Goal: Task Accomplishment & Management: Complete application form

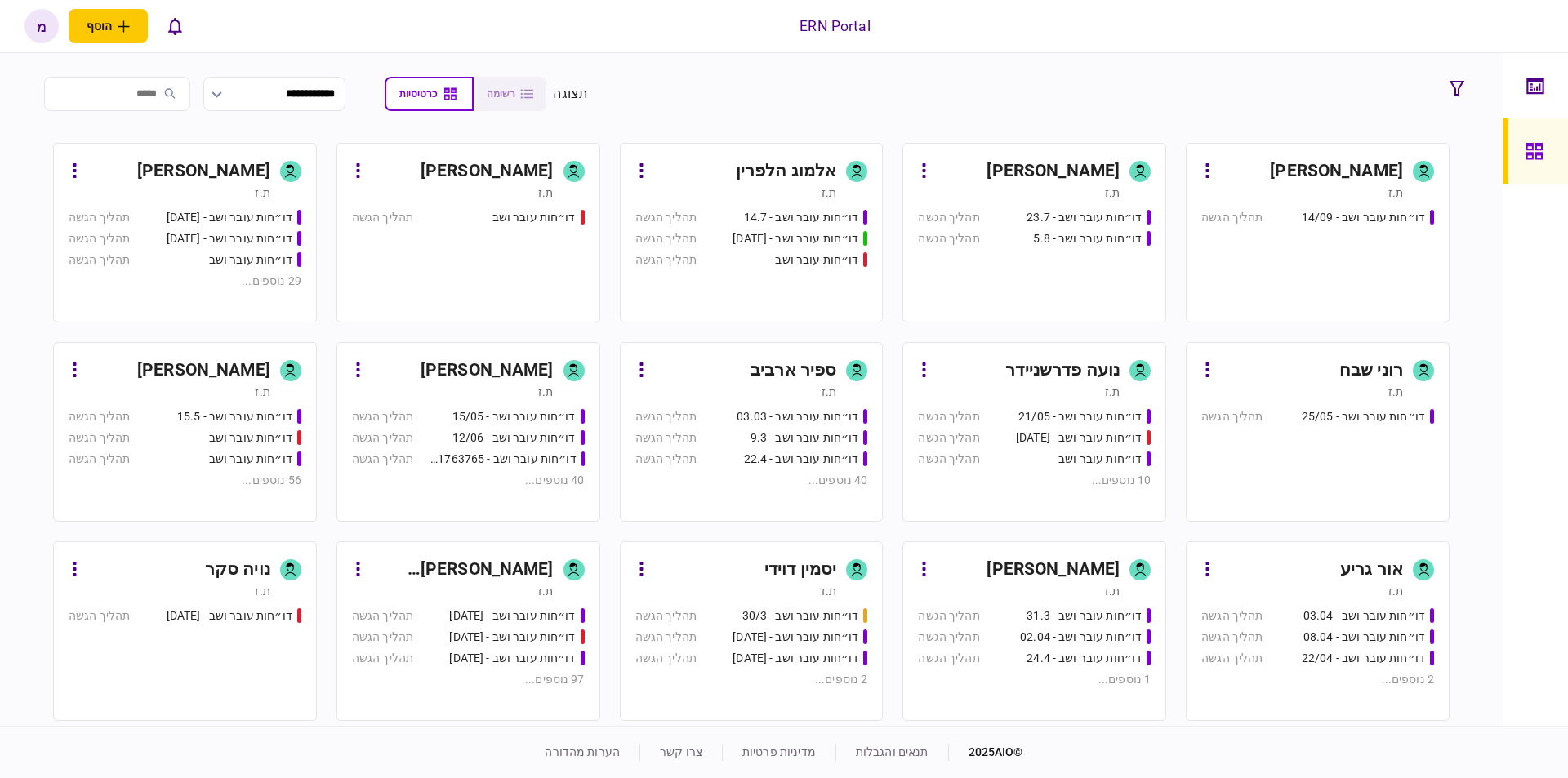
click at [1137, 172] on icon at bounding box center [1140, 172] width 12 height 17
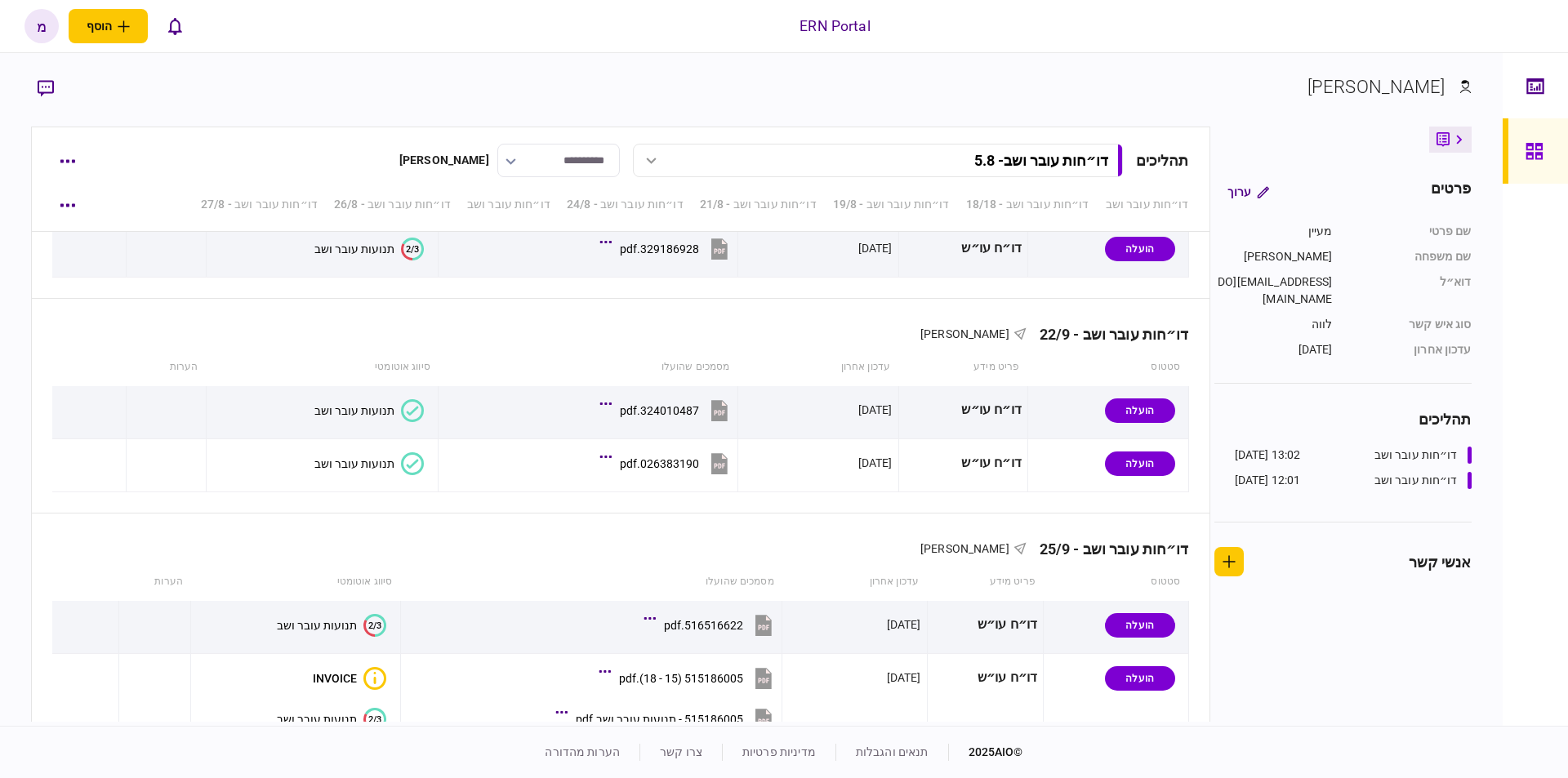
scroll to position [4179, 0]
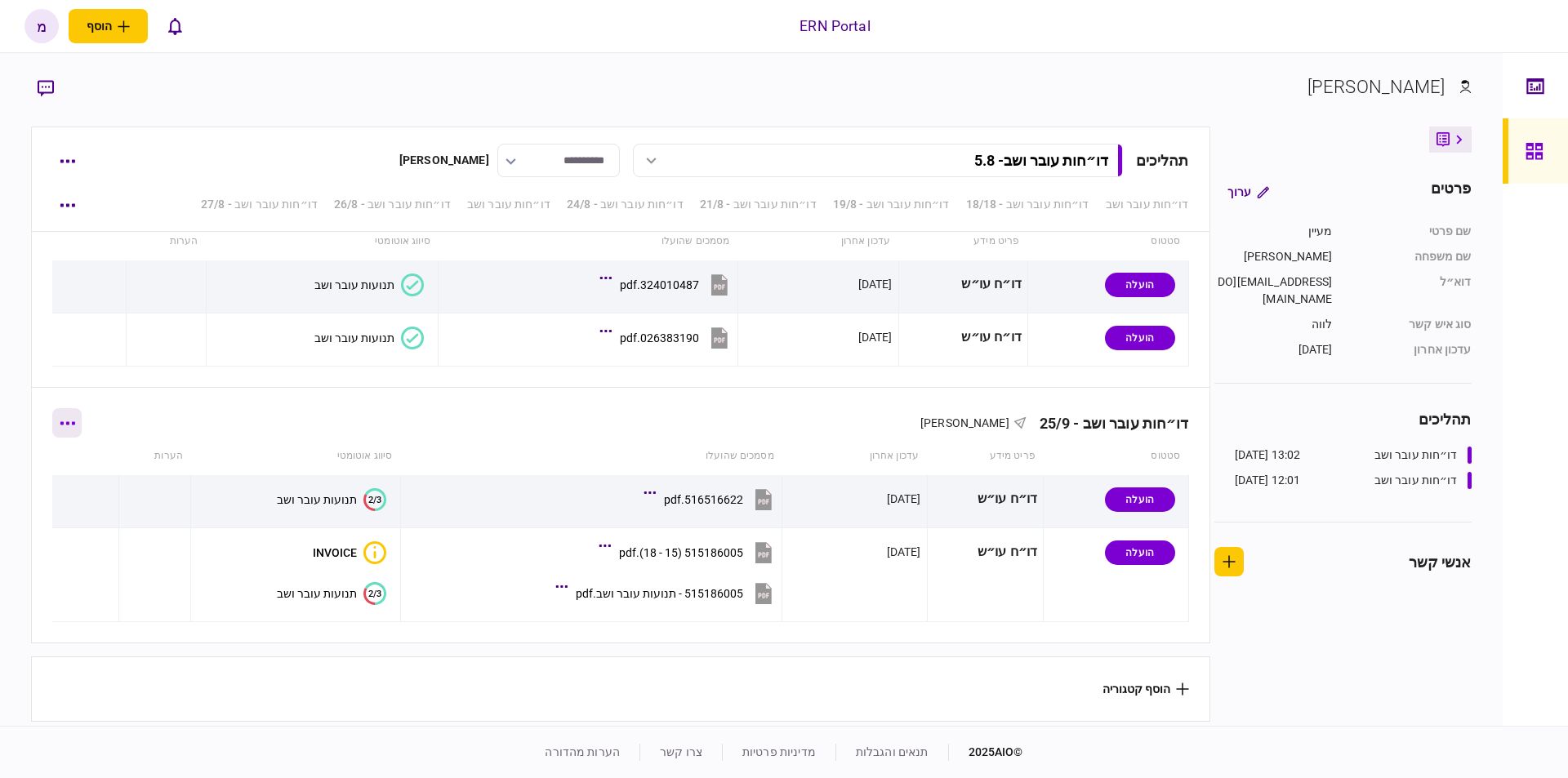
click at [70, 429] on button "button" at bounding box center [67, 423] width 29 height 29
click at [97, 480] on span "הוסף מסמך" at bounding box center [95, 486] width 65 height 19
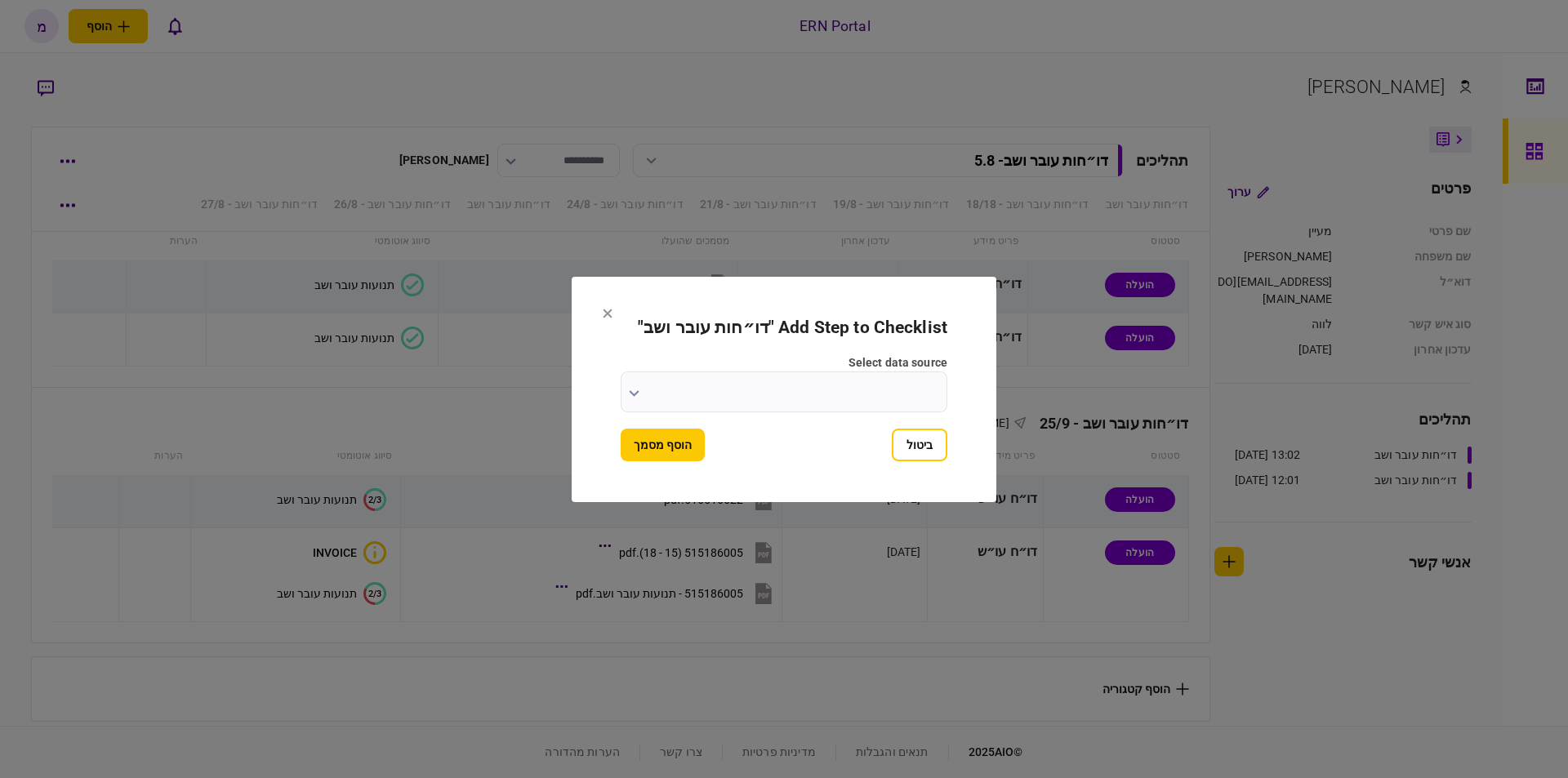
click at [641, 386] on input "select data source" at bounding box center [784, 392] width 327 height 40
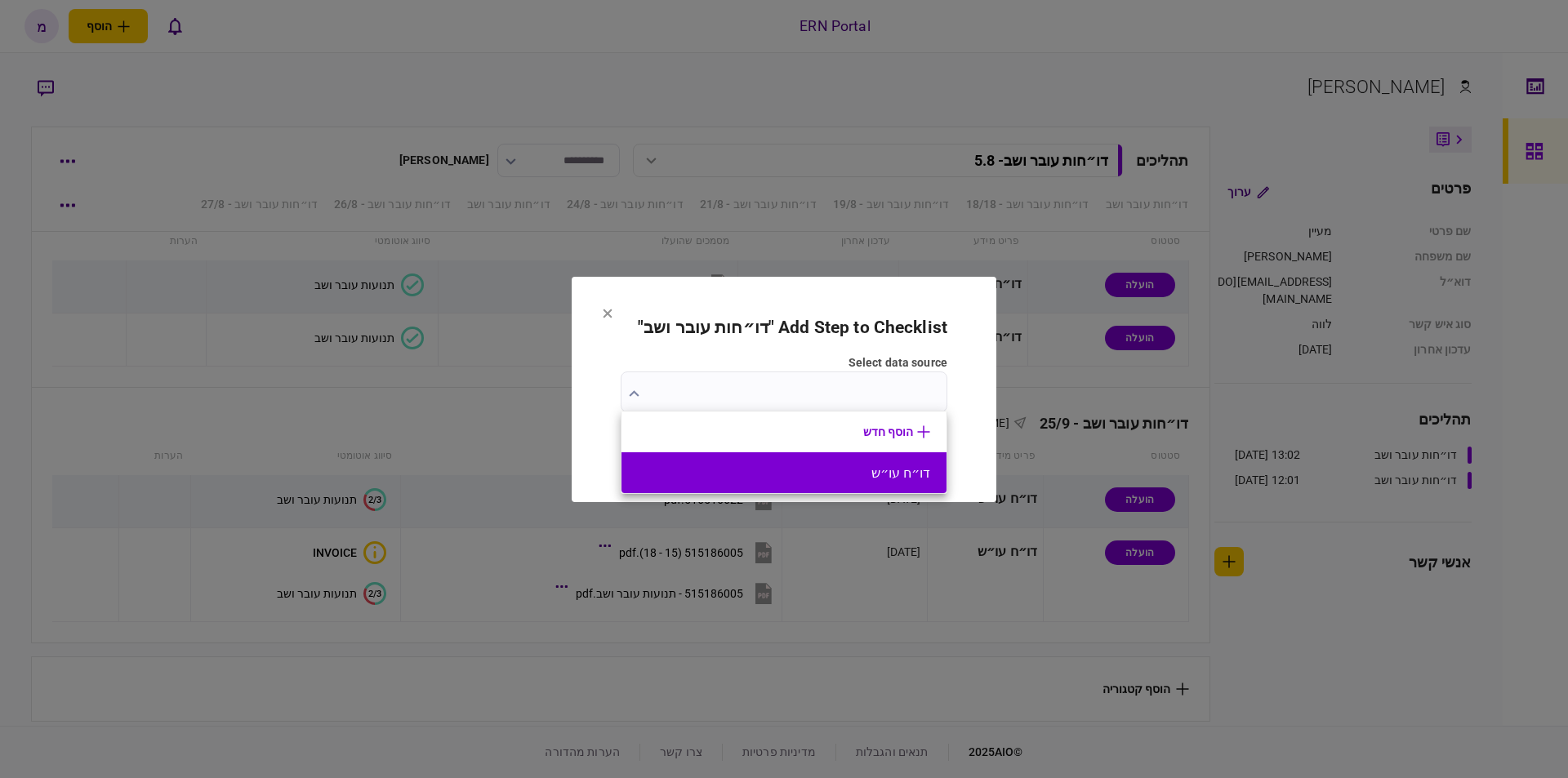
click at [775, 468] on button "דו״ח עו״ש" at bounding box center [784, 472] width 293 height 16
type input "*********"
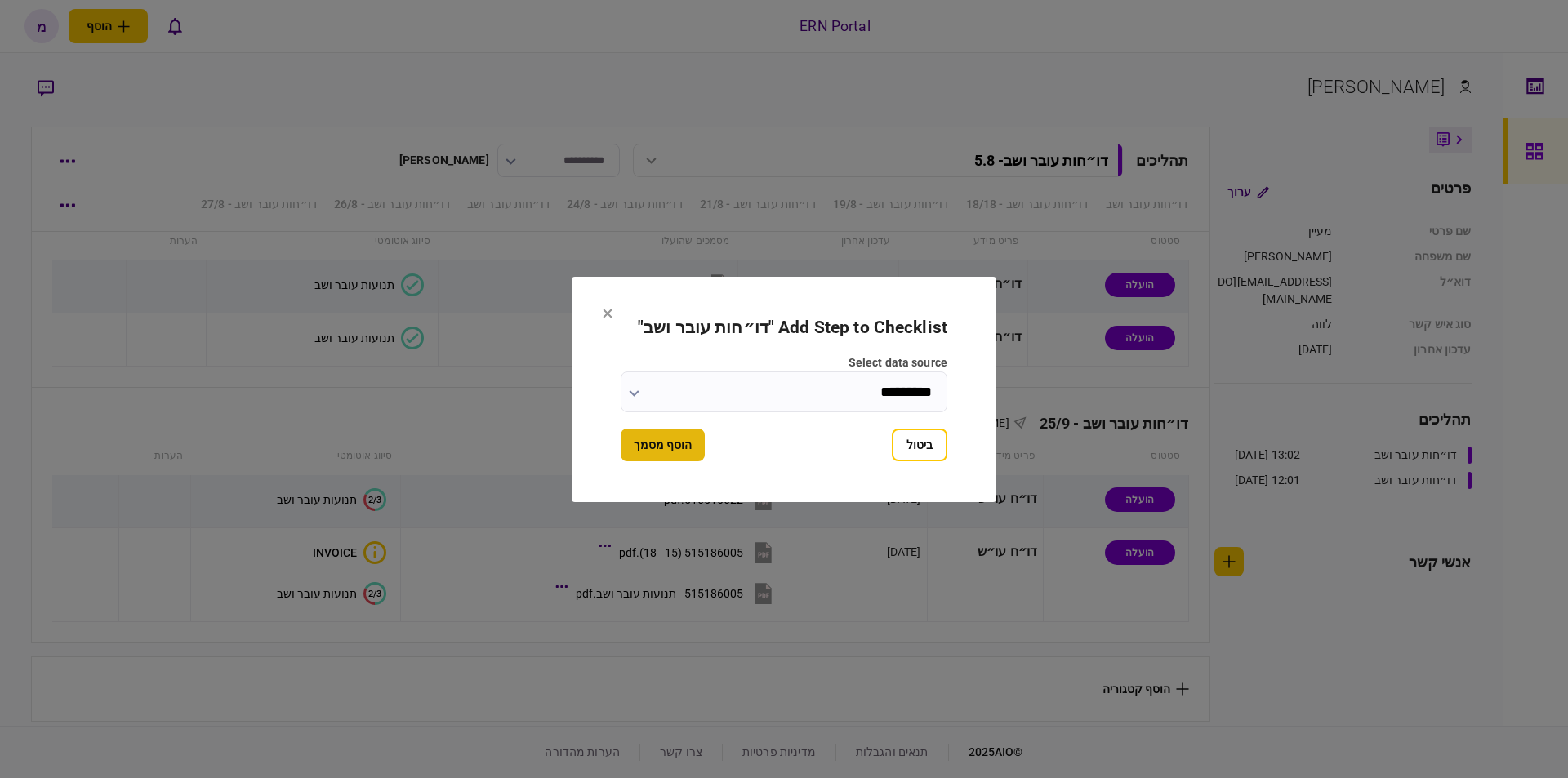
click at [687, 456] on button "הוסף מסמך" at bounding box center [663, 445] width 84 height 33
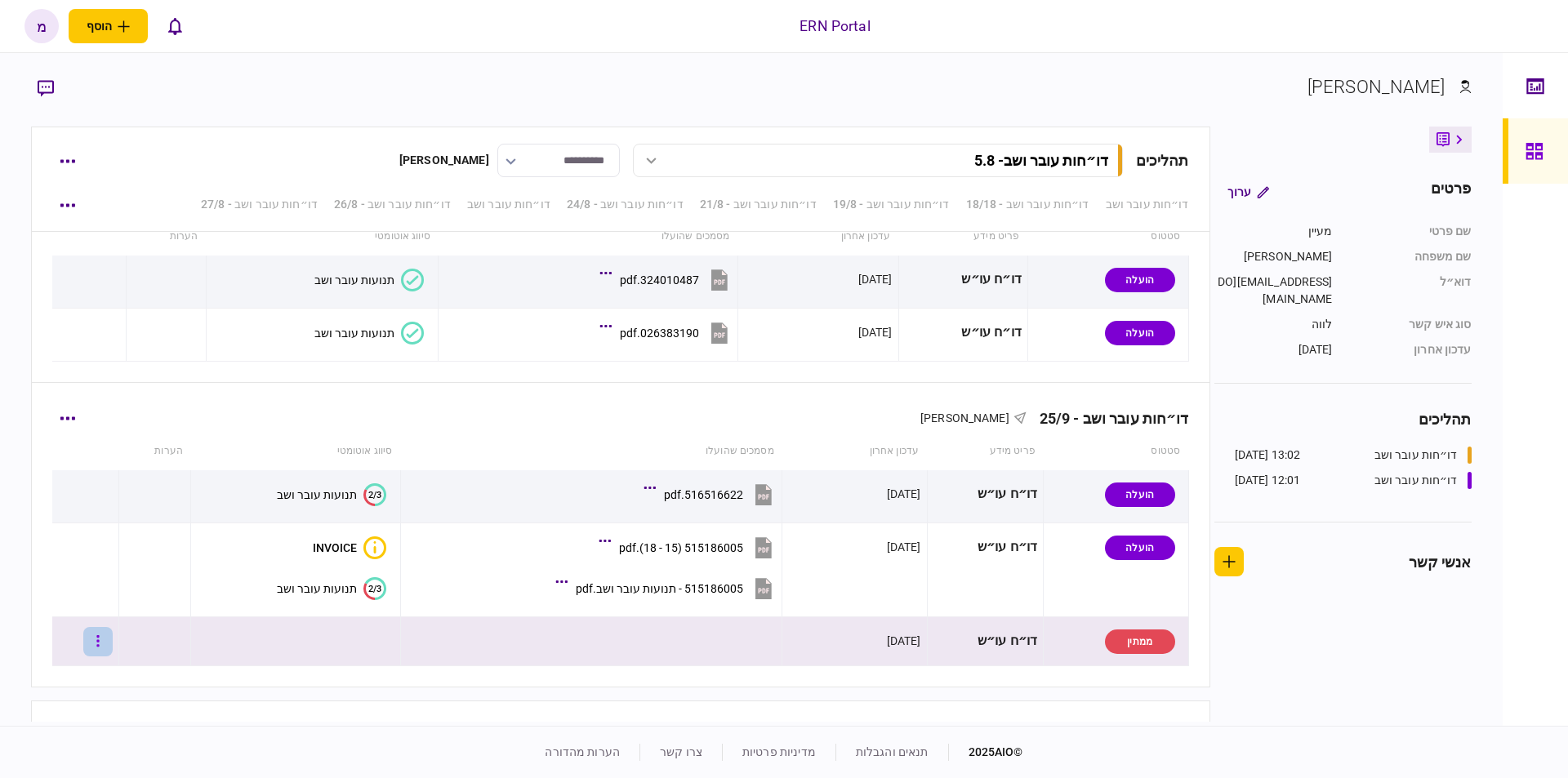
click at [113, 639] on button "button" at bounding box center [98, 641] width 29 height 29
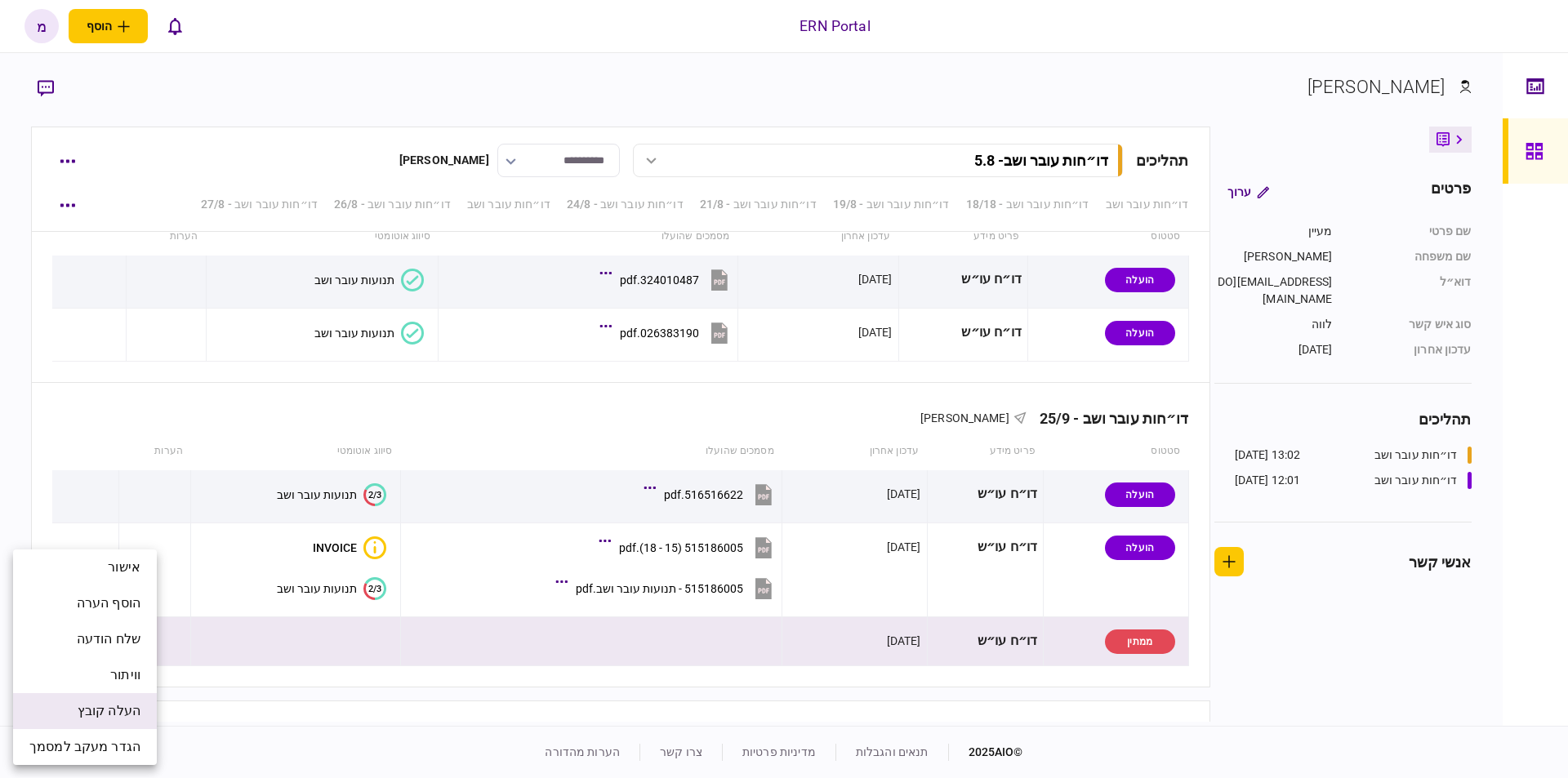
click at [107, 710] on span "העלה קובץ" at bounding box center [109, 710] width 63 height 19
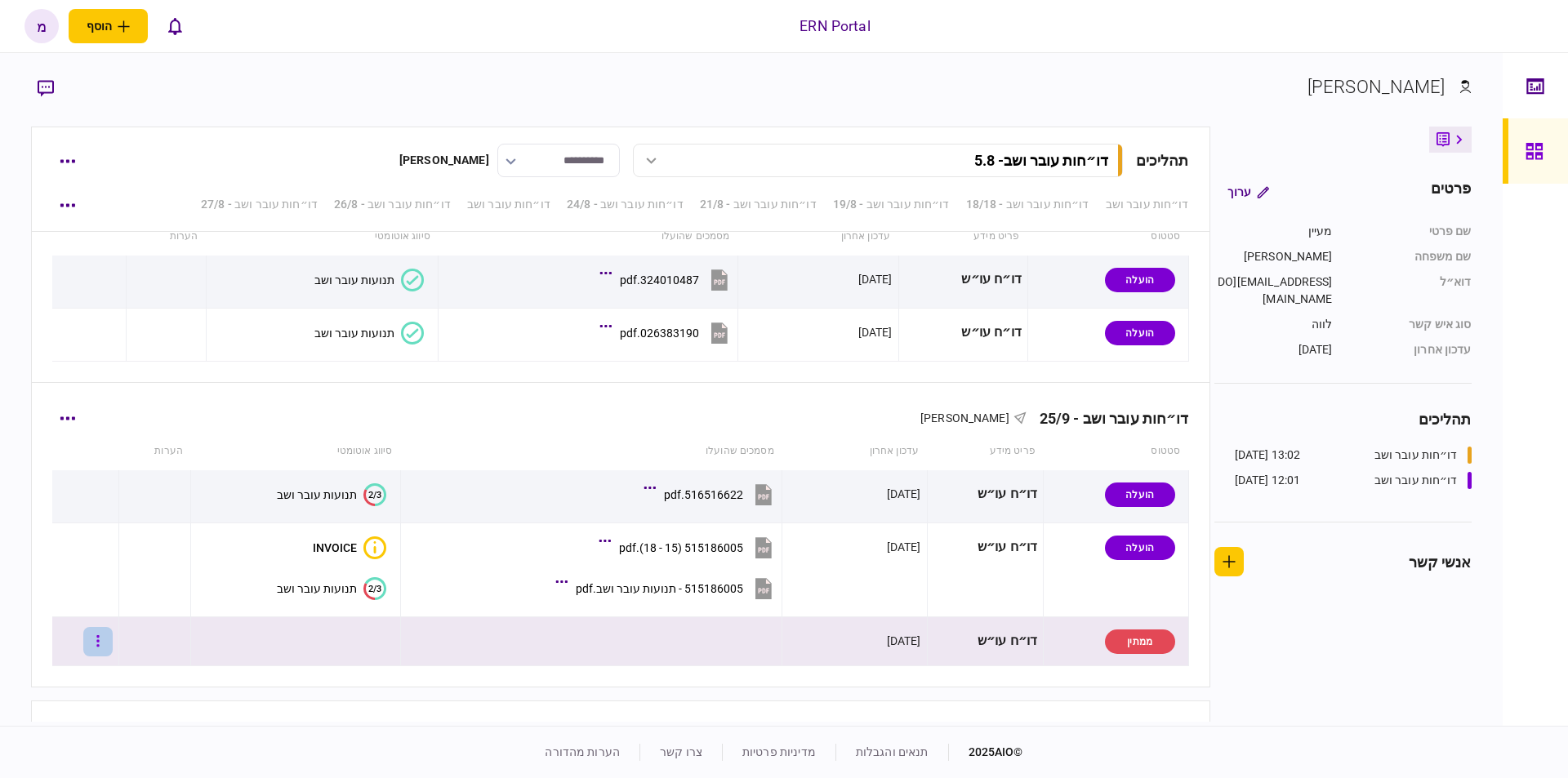
click at [106, 639] on button "button" at bounding box center [98, 641] width 29 height 29
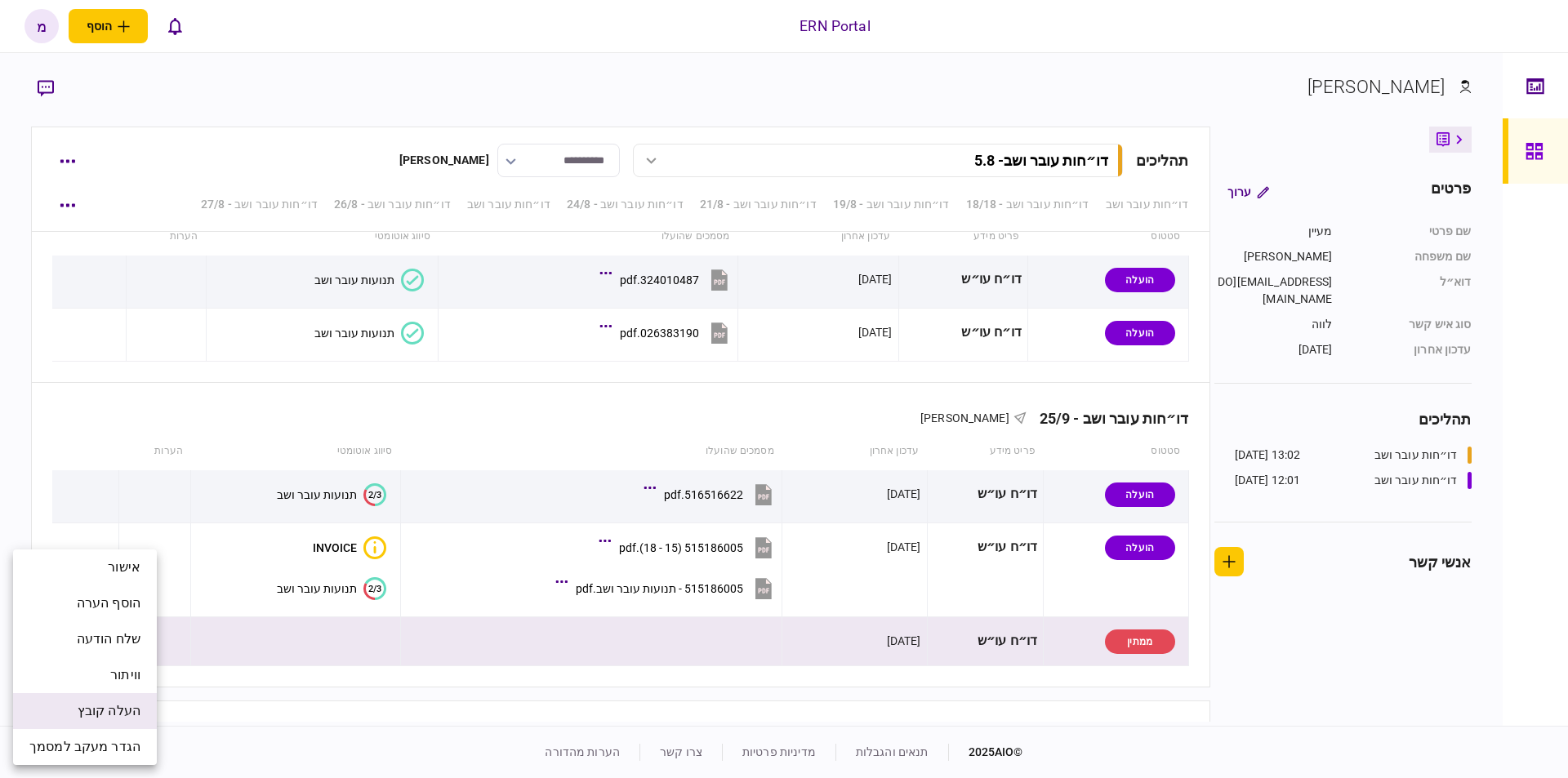
click at [85, 717] on span "העלה קובץ" at bounding box center [109, 710] width 63 height 19
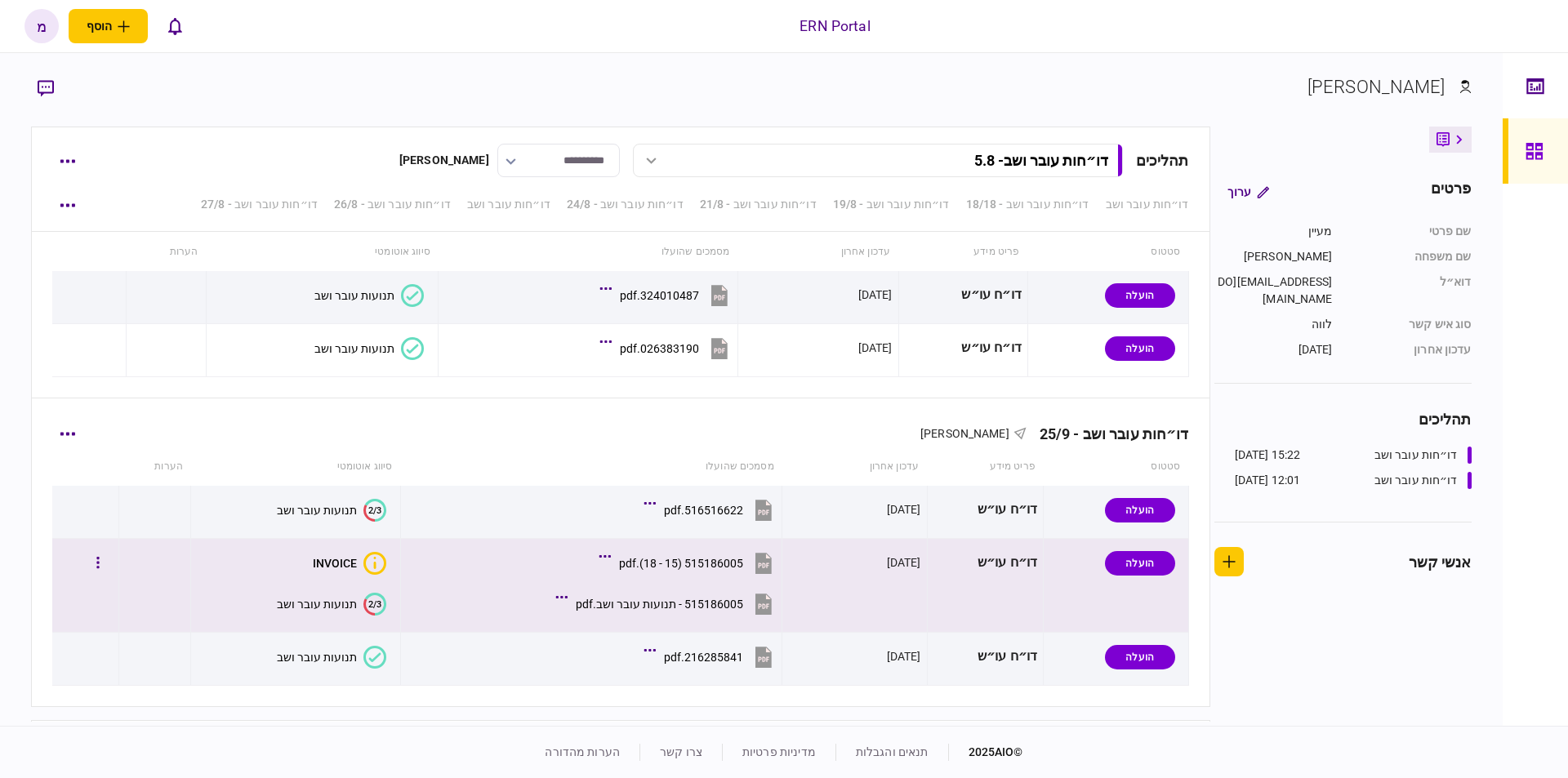
scroll to position [4232, 0]
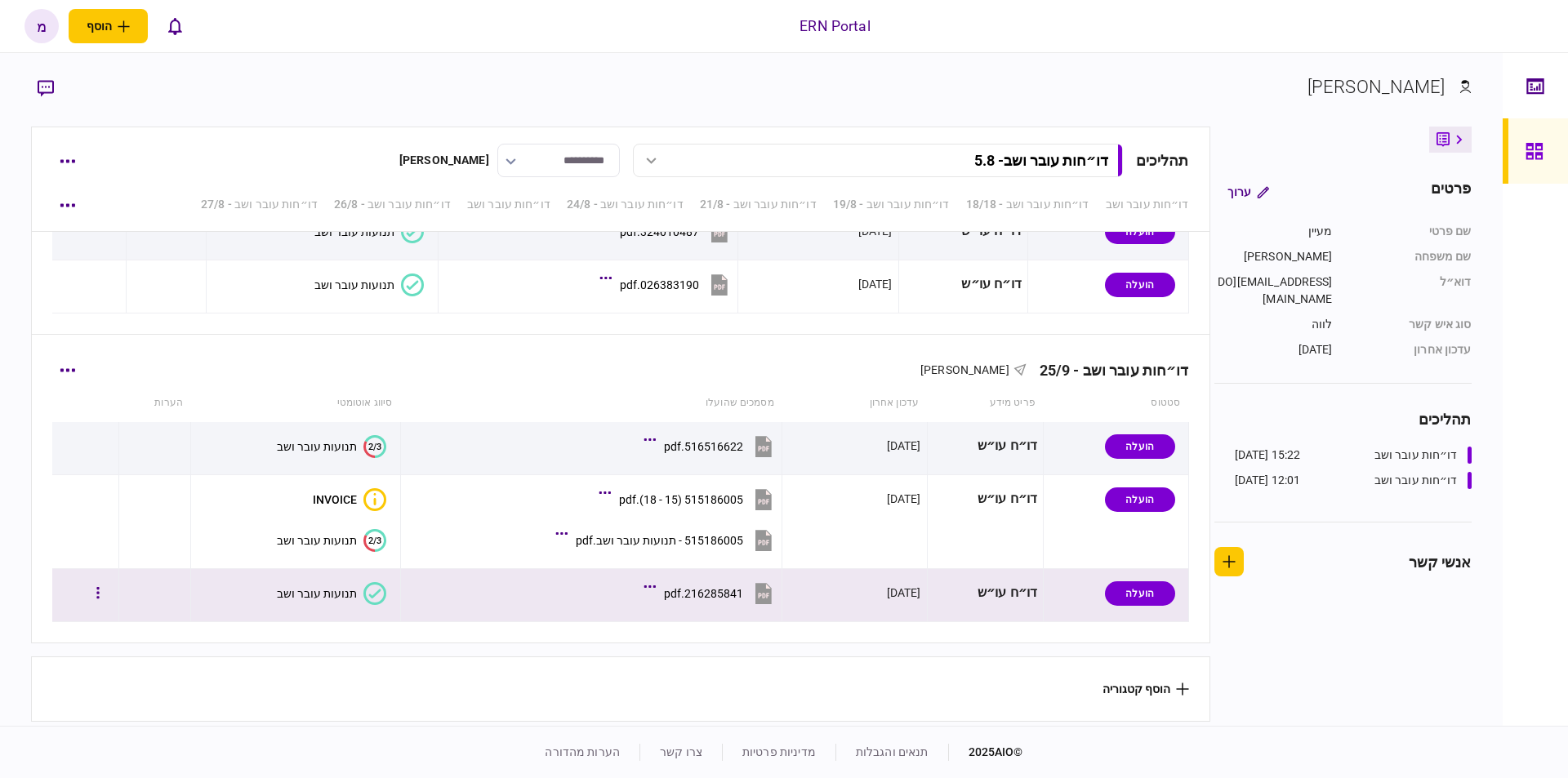
click at [378, 589] on icon at bounding box center [374, 594] width 12 height 9
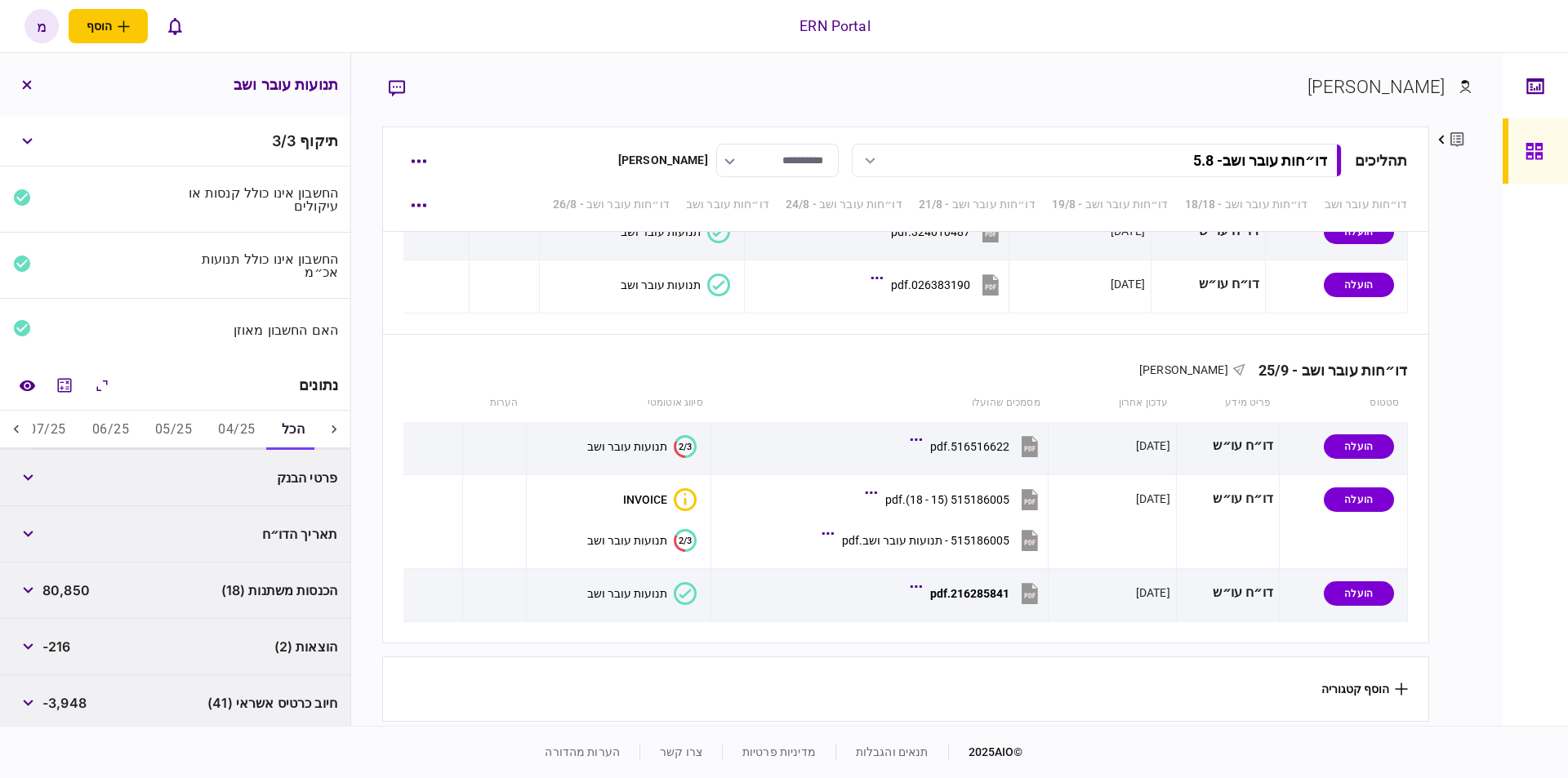
click at [102, 423] on button "06/25" at bounding box center [110, 430] width 63 height 39
click at [68, 378] on icon "מחשבון" at bounding box center [64, 384] width 19 height 19
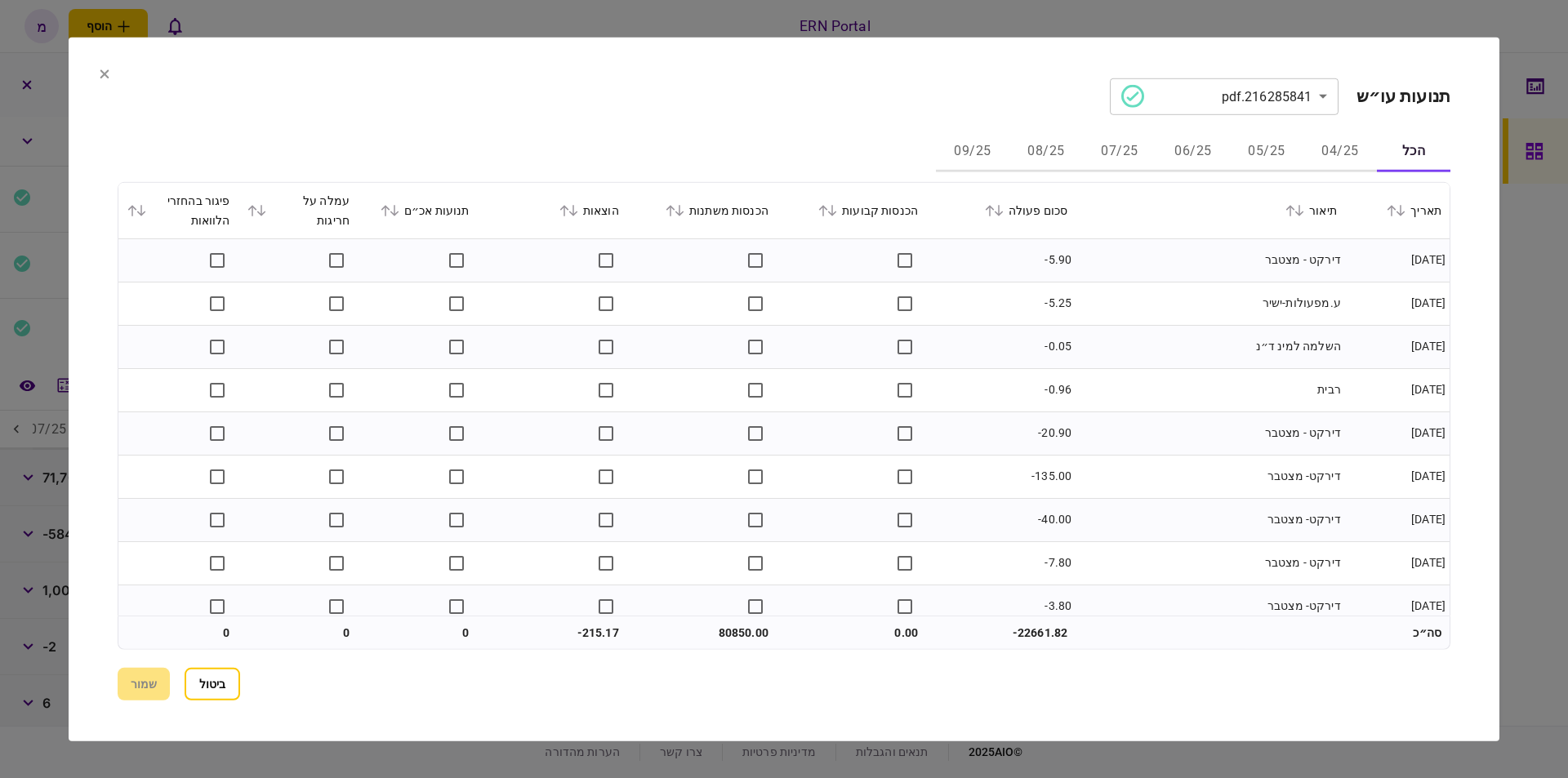
click at [1108, 144] on button "07/25" at bounding box center [1120, 151] width 73 height 39
click at [1190, 148] on button "06/25" at bounding box center [1193, 151] width 73 height 39
click at [1248, 334] on td "משיכה מבנקט" at bounding box center [1211, 346] width 270 height 43
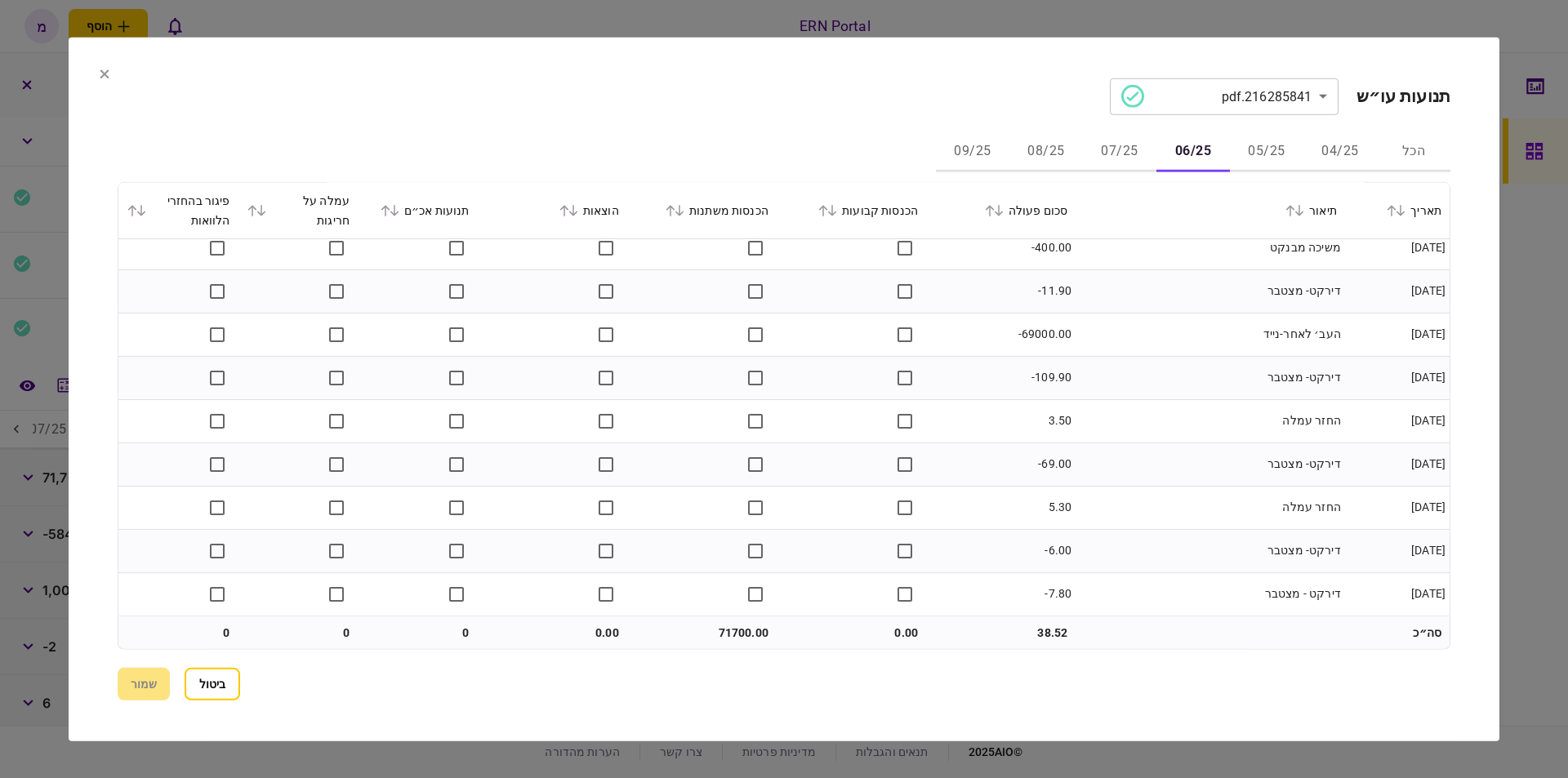
click at [719, 617] on td "71700.00" at bounding box center [701, 633] width 150 height 33
click at [722, 640] on td "71700.00" at bounding box center [701, 633] width 150 height 33
copy td "71700.00"
click at [1126, 162] on button "07/25" at bounding box center [1120, 151] width 73 height 39
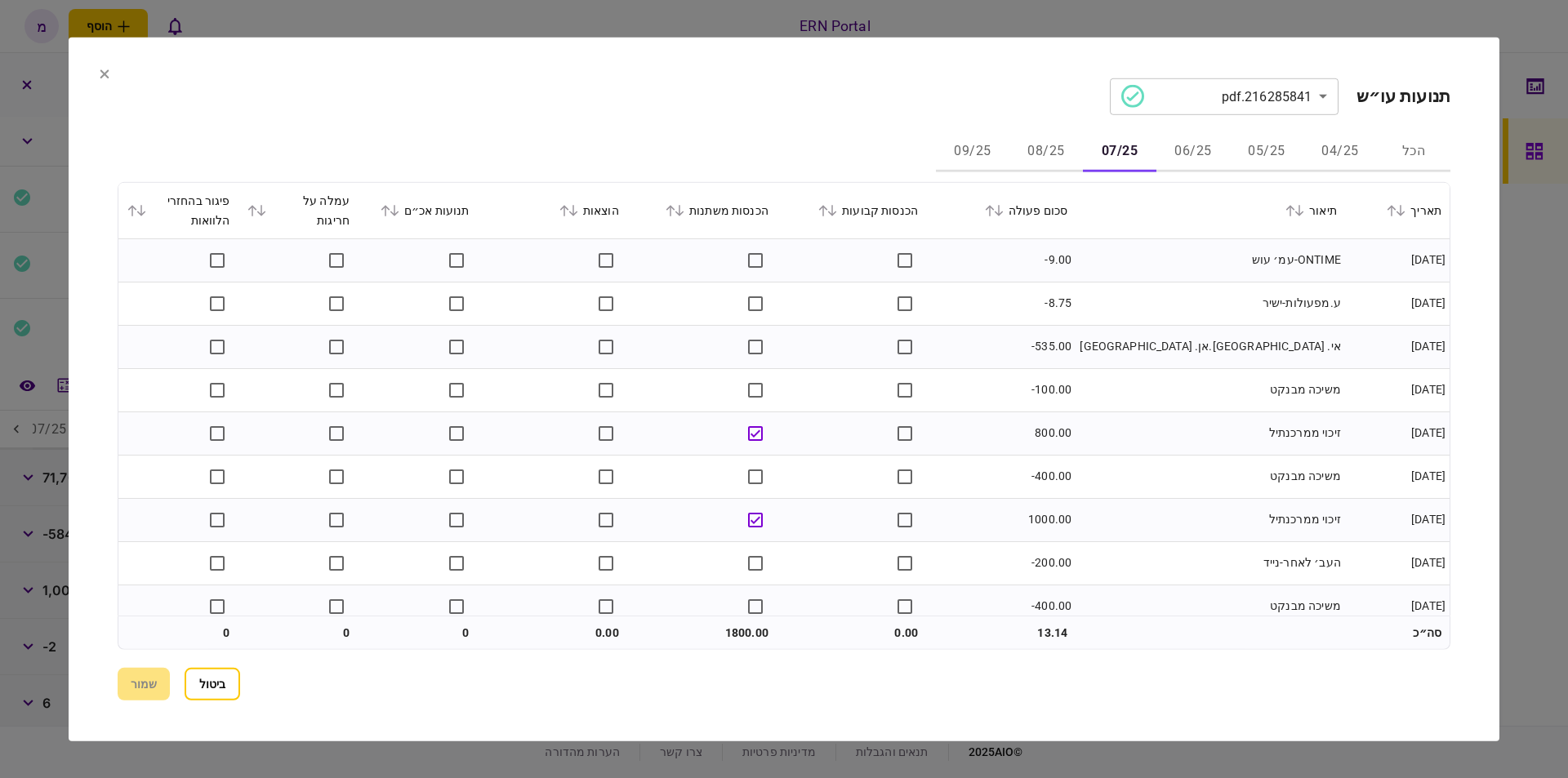
click at [1135, 339] on td "אי. אר.אן. ישראל" at bounding box center [1211, 346] width 270 height 43
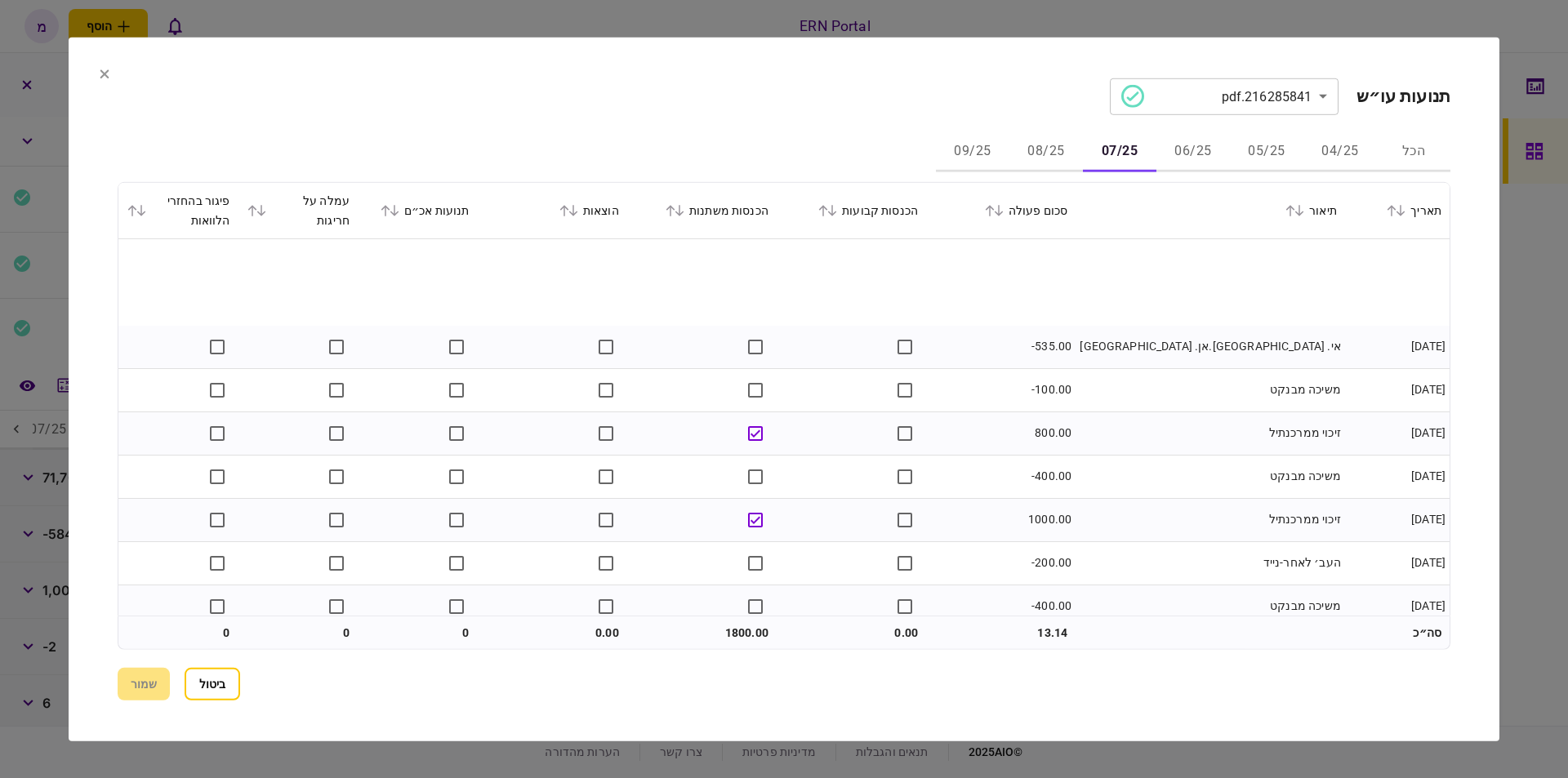
scroll to position [144, 0]
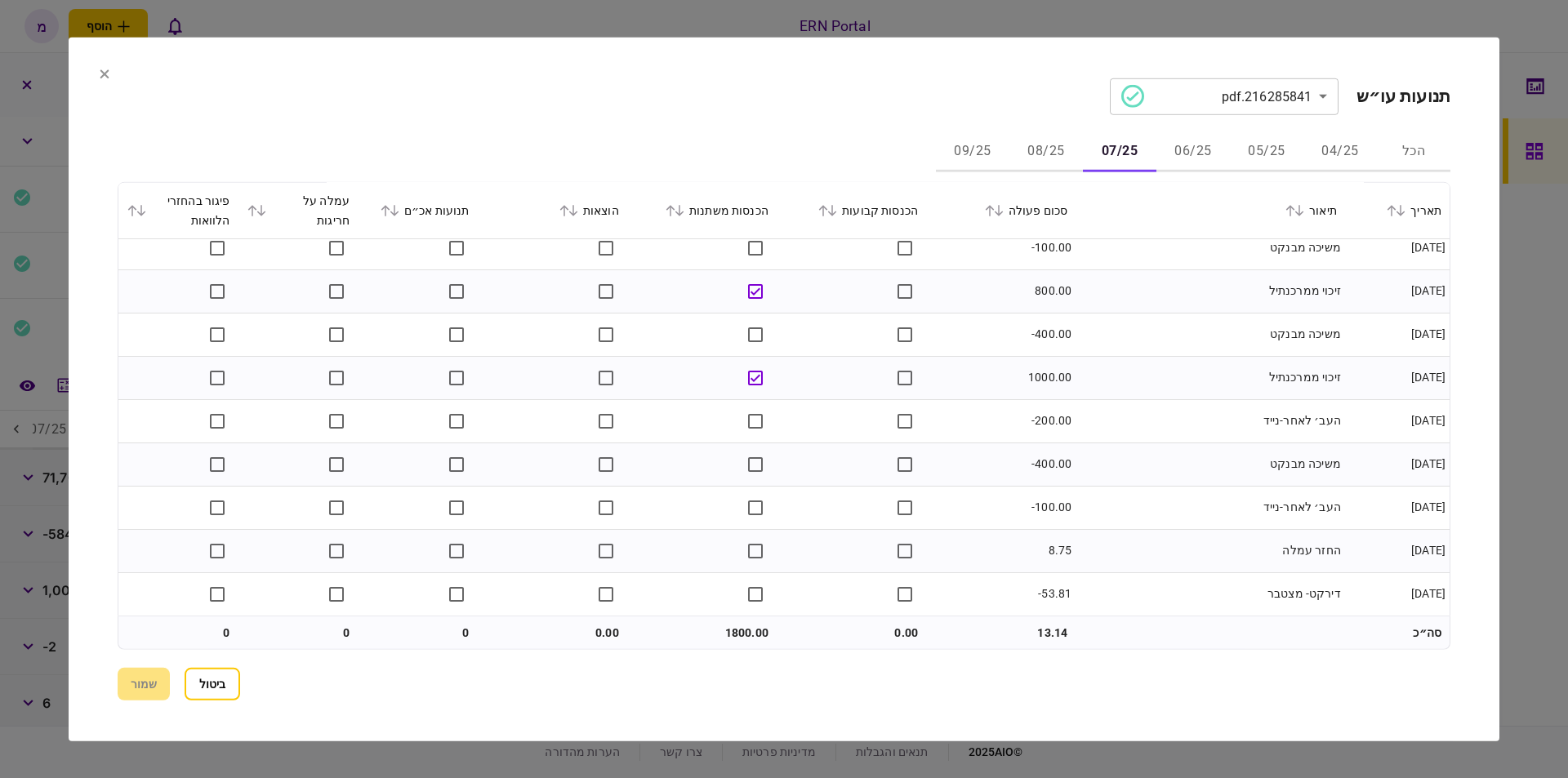
click at [758, 620] on td "1800.00" at bounding box center [701, 633] width 150 height 33
click at [755, 620] on td "1800.00" at bounding box center [701, 633] width 150 height 33
click at [734, 627] on td "1800.00" at bounding box center [701, 633] width 150 height 33
drag, startPoint x: 734, startPoint y: 627, endPoint x: 743, endPoint y: 620, distance: 11.4
click at [735, 627] on td "1800.00" at bounding box center [701, 633] width 150 height 33
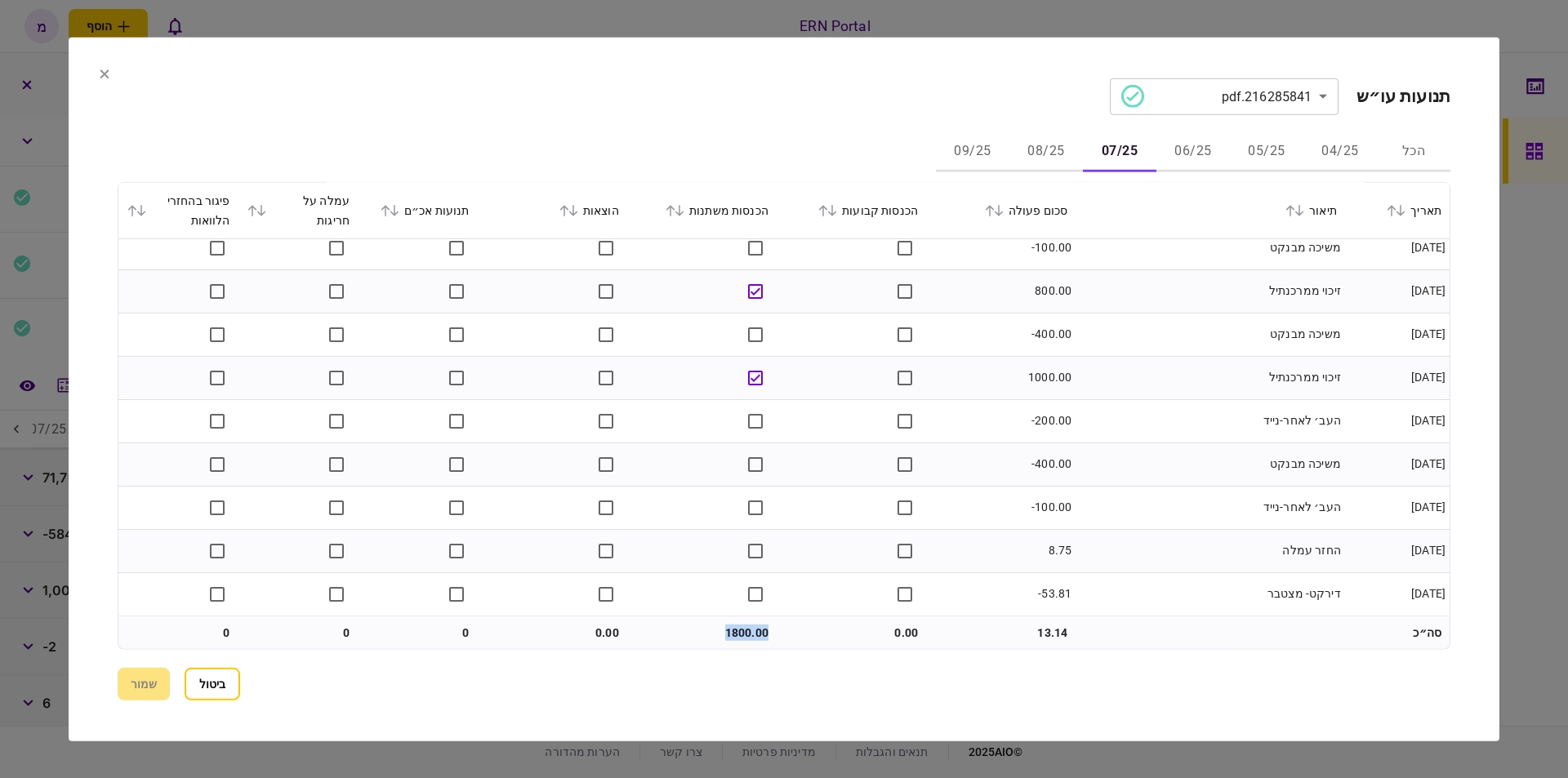
copy td "1800.00"
click at [1034, 150] on button "08/25" at bounding box center [1047, 151] width 73 height 39
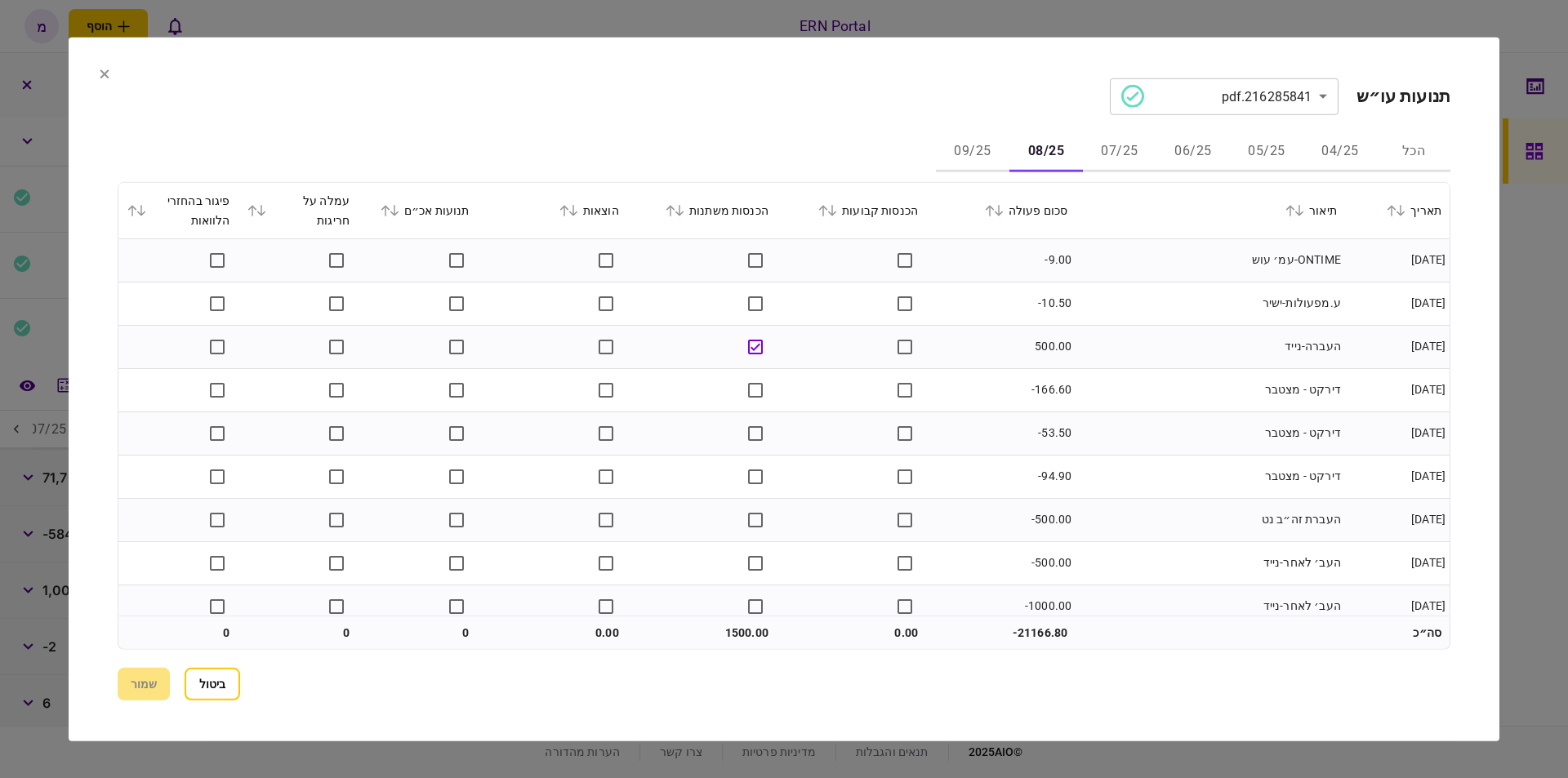
click at [960, 337] on td "500.00" at bounding box center [1001, 346] width 150 height 43
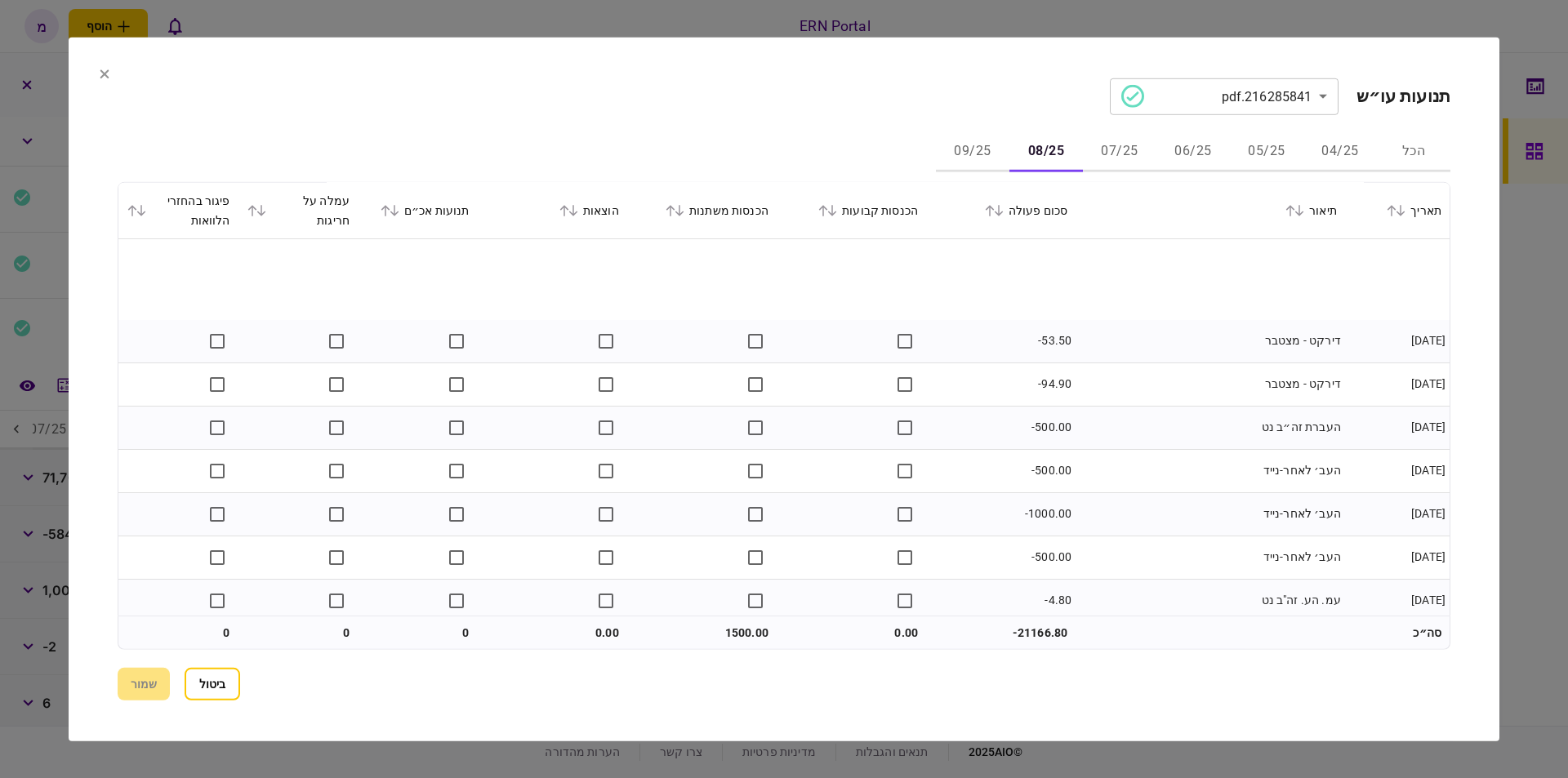
scroll to position [185, 0]
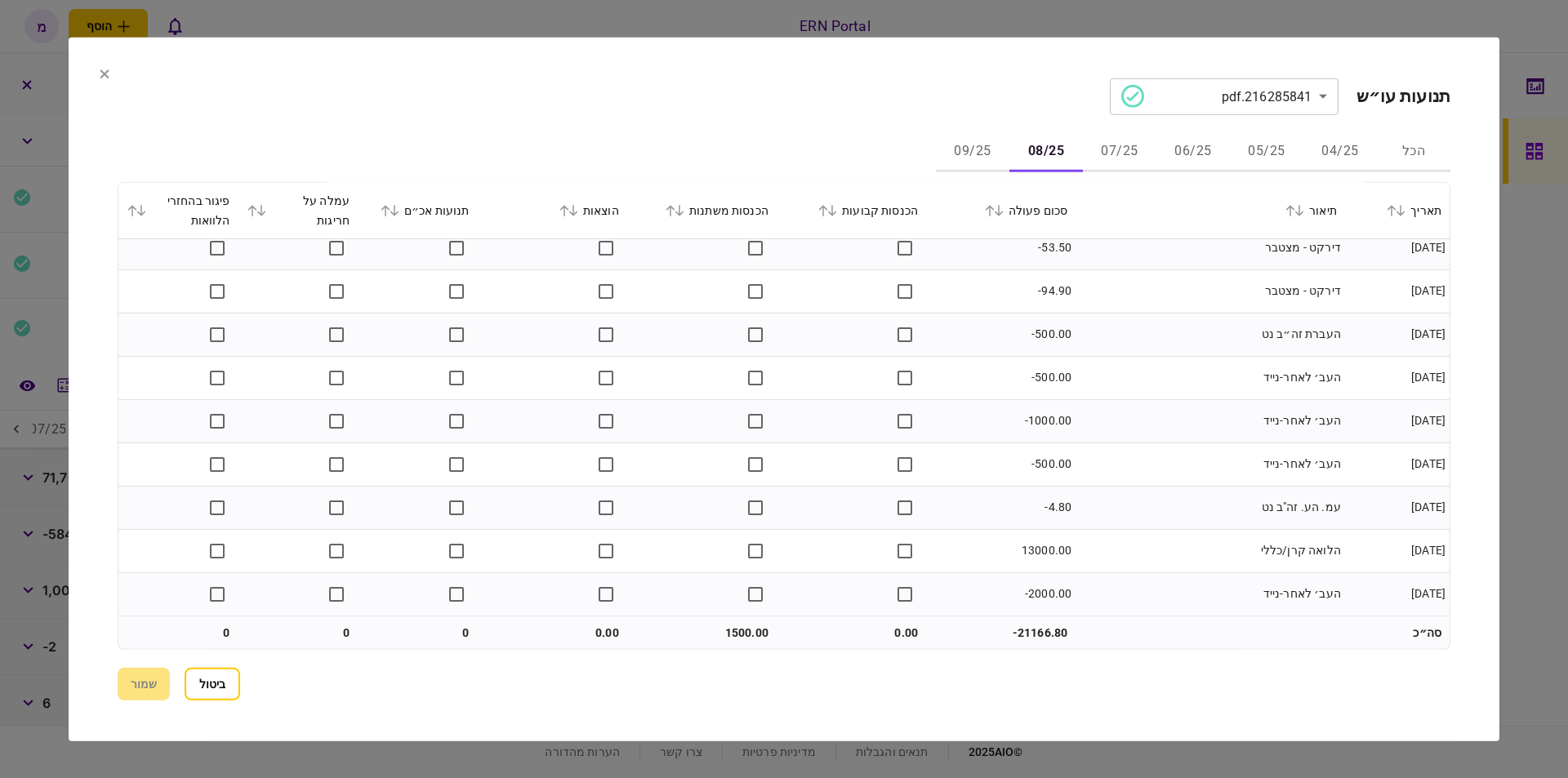
click at [1031, 559] on td "13000.00" at bounding box center [1001, 550] width 150 height 43
copy td "13000.00"
click at [1030, 551] on td "13000.00" at bounding box center [1001, 550] width 150 height 43
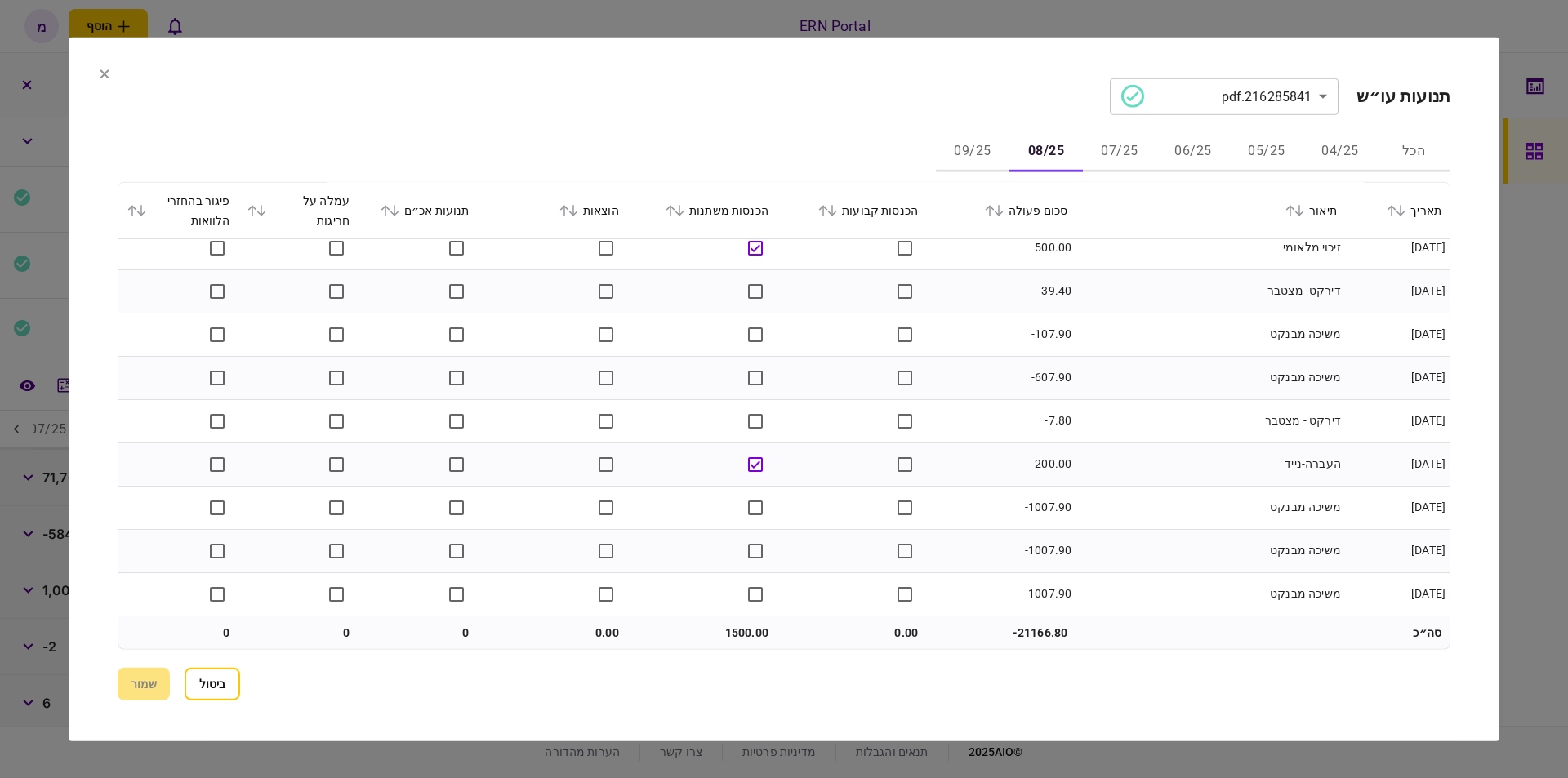
click at [734, 632] on td "1500.00" at bounding box center [701, 633] width 150 height 33
click at [735, 632] on td "1500.00" at bounding box center [701, 633] width 150 height 33
copy td "1500.00"
click at [988, 155] on button "09/25" at bounding box center [973, 151] width 73 height 39
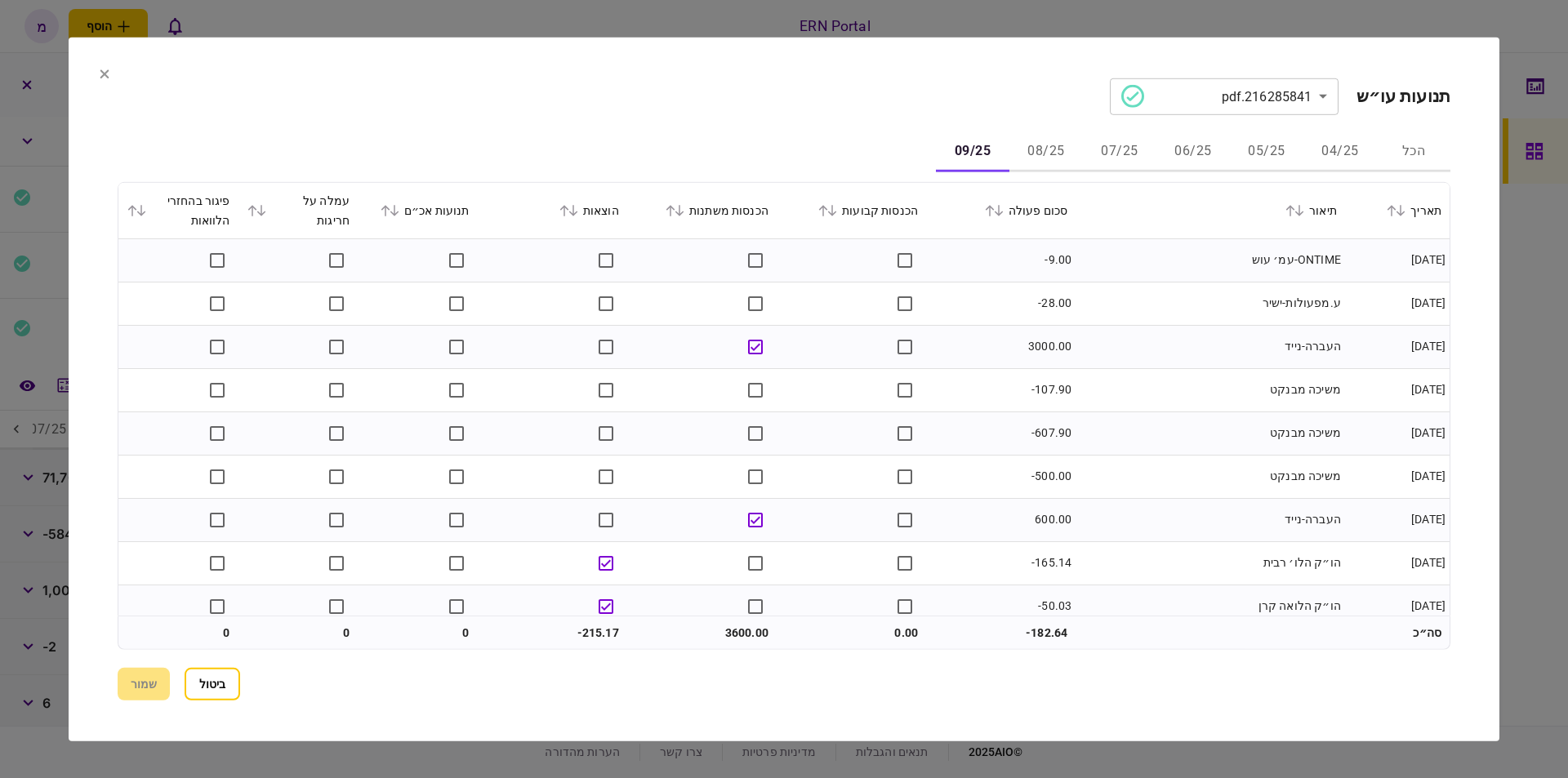
click at [1279, 372] on td "משיכה מבנקט" at bounding box center [1211, 389] width 270 height 43
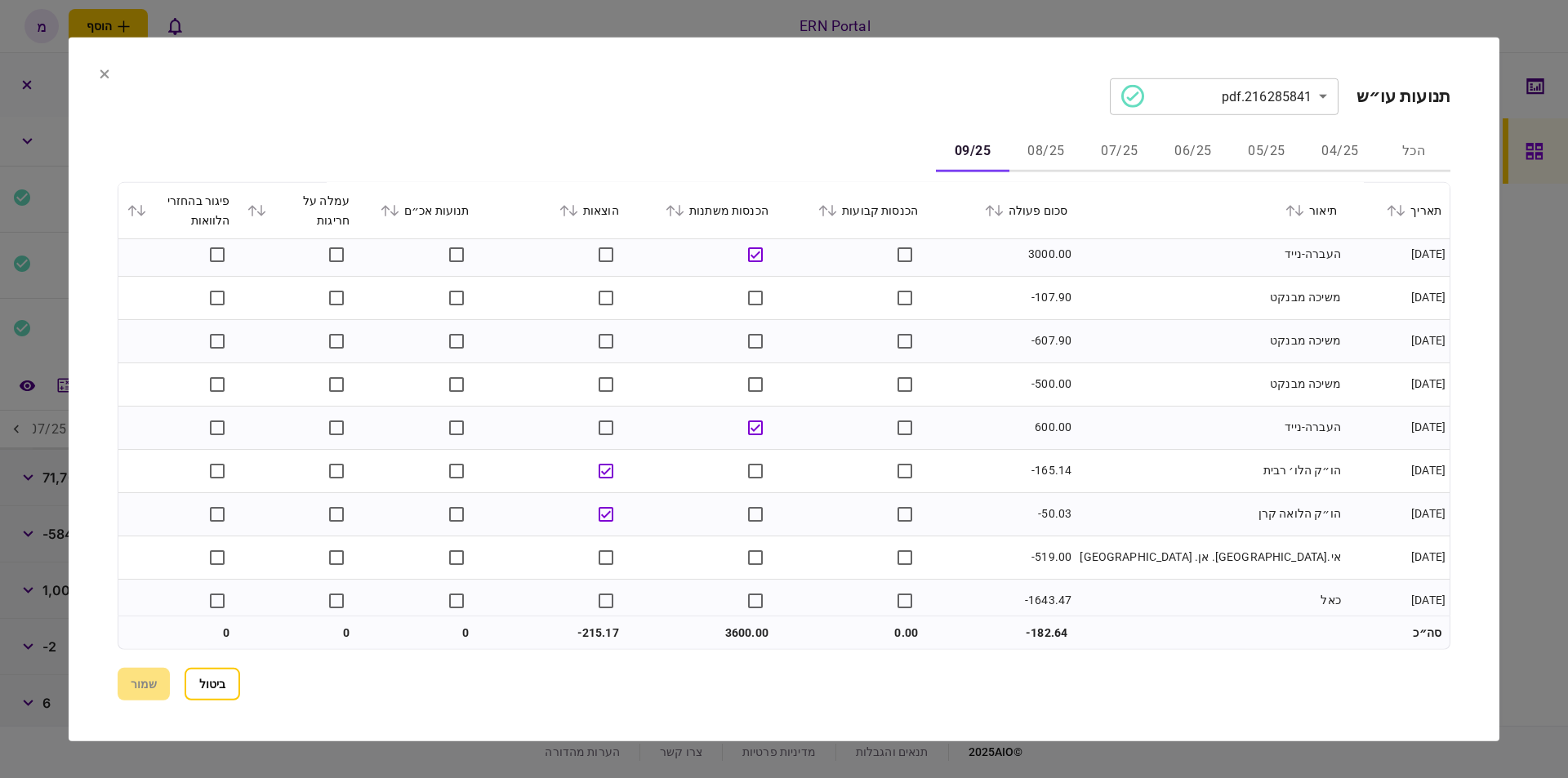
scroll to position [101, 0]
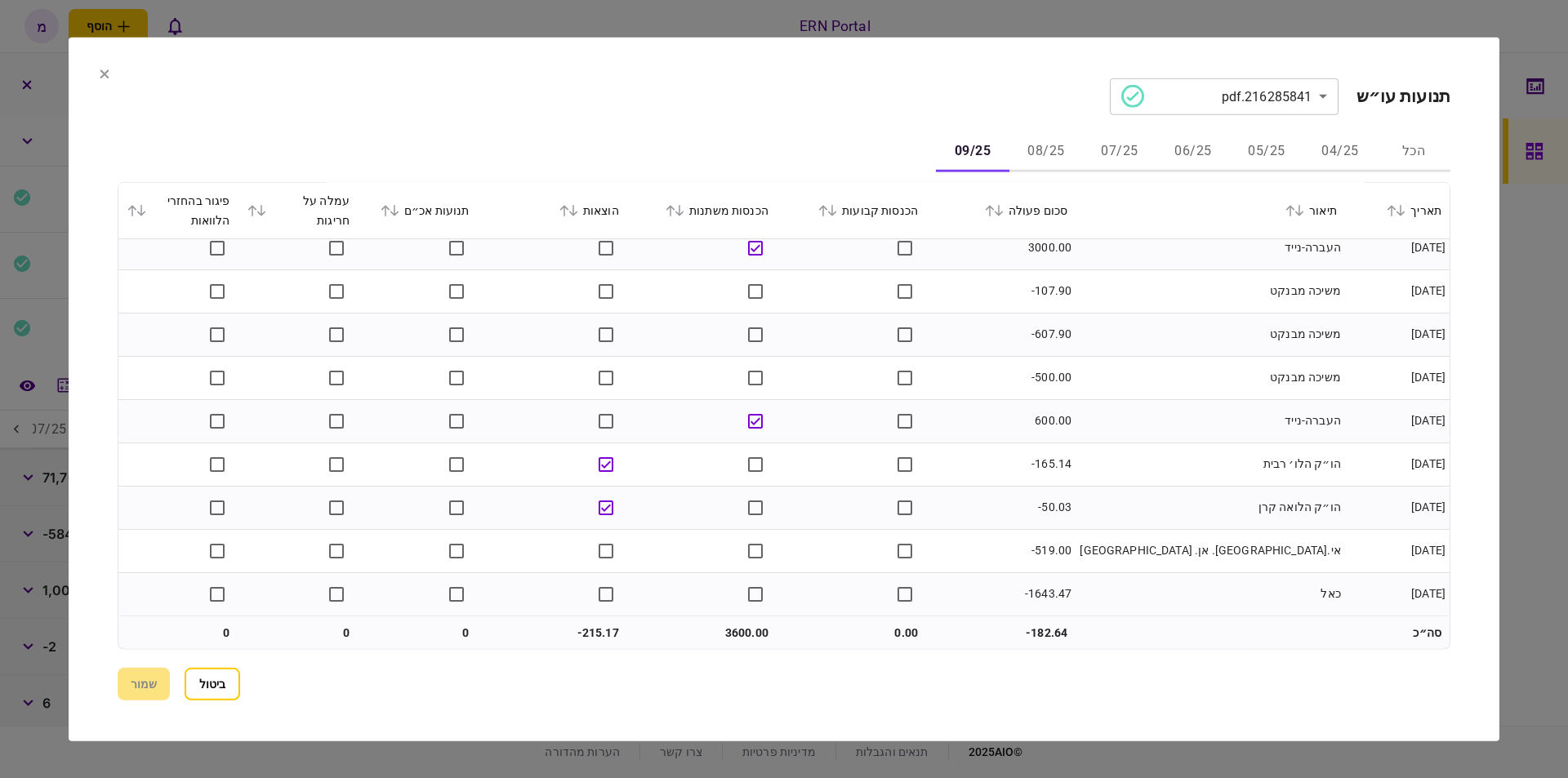
click at [1328, 561] on td "אי.אר. אן. ישראל" at bounding box center [1211, 550] width 270 height 43
click at [736, 635] on td "3600.00" at bounding box center [701, 633] width 150 height 33
click at [738, 635] on td "3600.00" at bounding box center [701, 633] width 150 height 33
click at [752, 640] on td "3600.00" at bounding box center [701, 633] width 150 height 33
drag, startPoint x: 751, startPoint y: 640, endPoint x: 744, endPoint y: 636, distance: 8.1
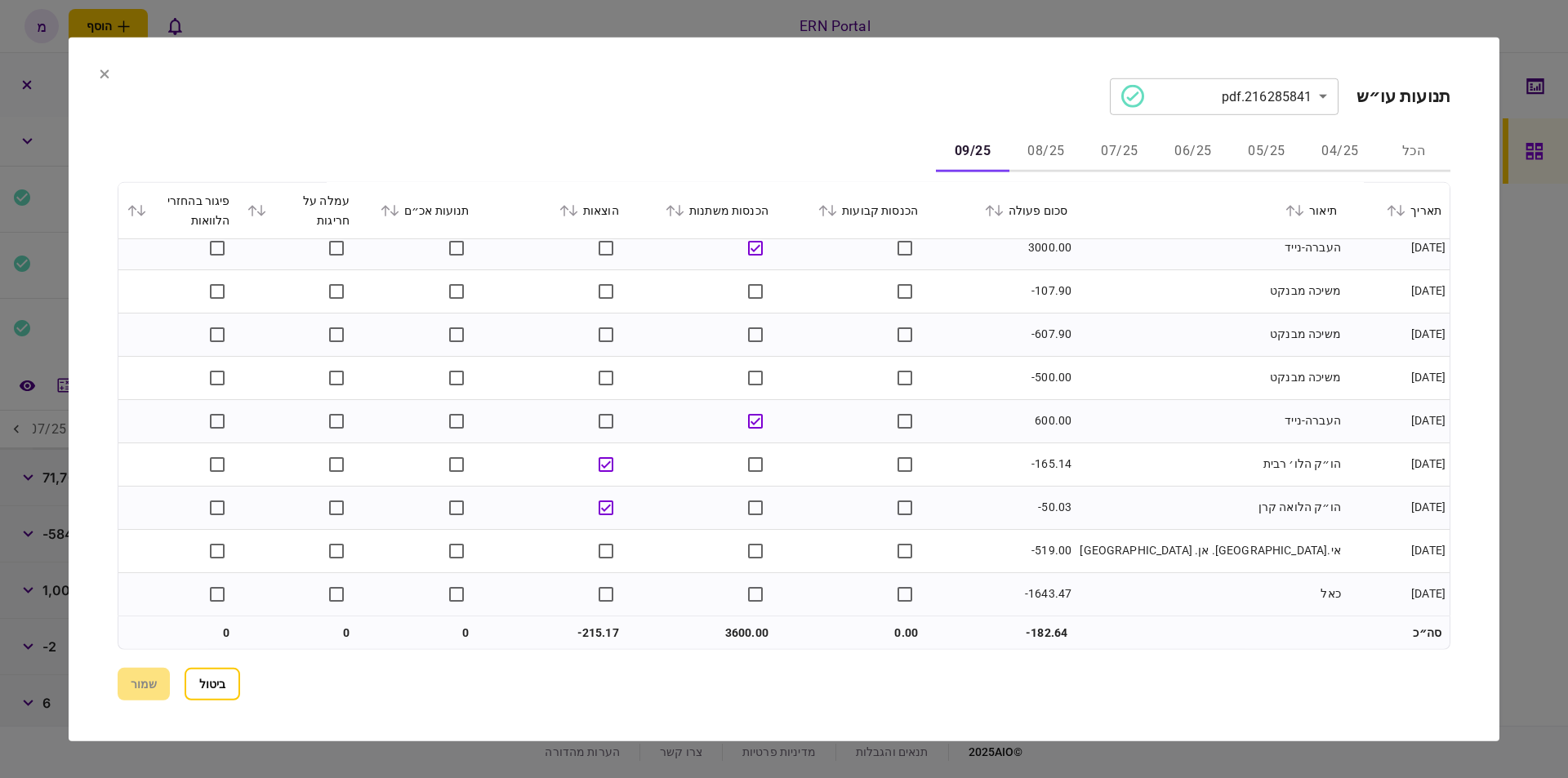
click at [750, 639] on td "3600.00" at bounding box center [701, 633] width 150 height 33
click at [740, 635] on td "3600.00" at bounding box center [701, 633] width 150 height 33
copy td "3600.00"
click at [596, 621] on td "-215.17" at bounding box center [553, 633] width 150 height 33
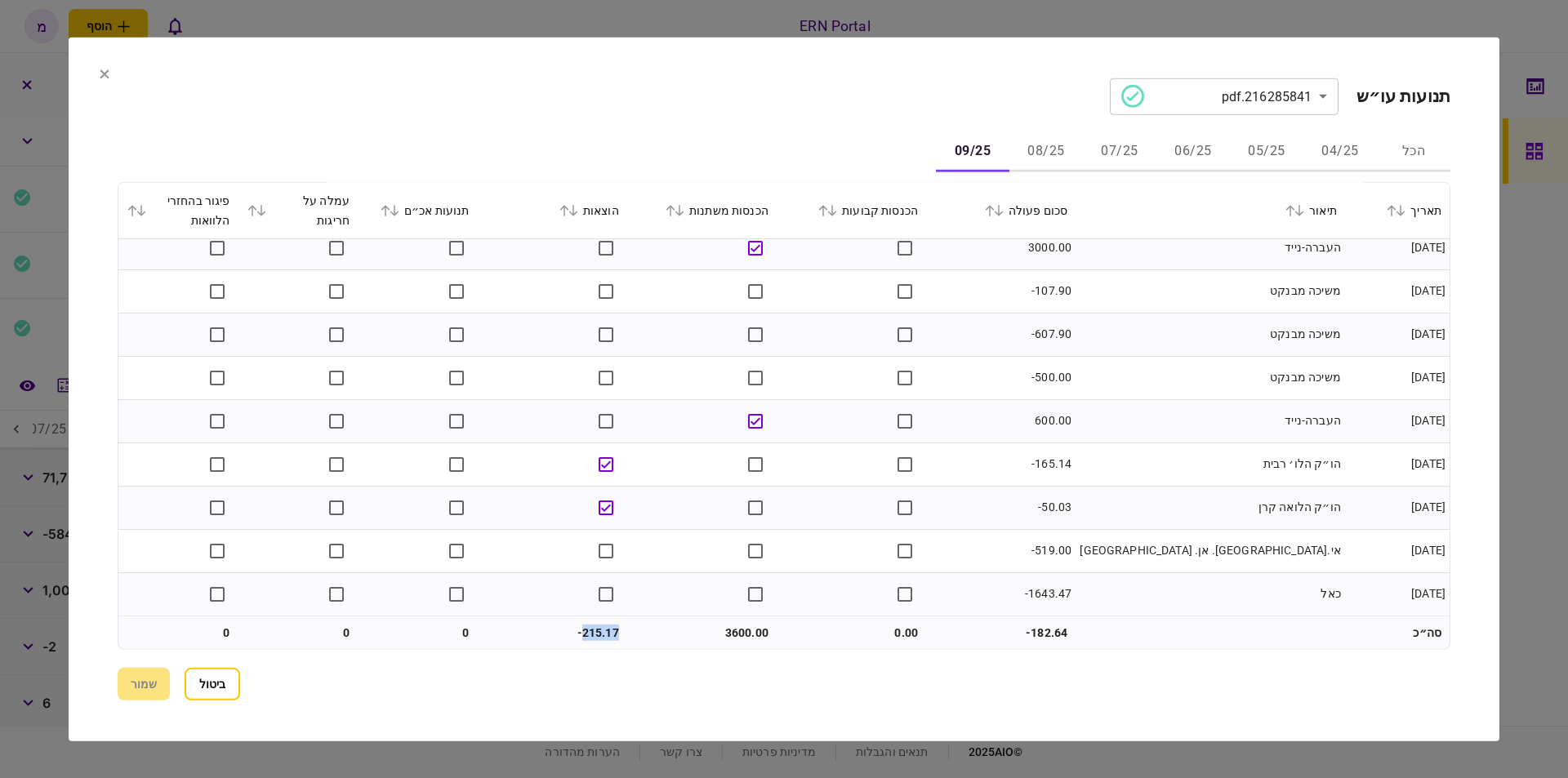
click at [596, 621] on td "-215.17" at bounding box center [553, 633] width 150 height 33
copy td "215.17"
click at [94, 71] on section "**********" at bounding box center [784, 388] width 1431 height 704
click at [100, 72] on icon at bounding box center [105, 73] width 10 height 10
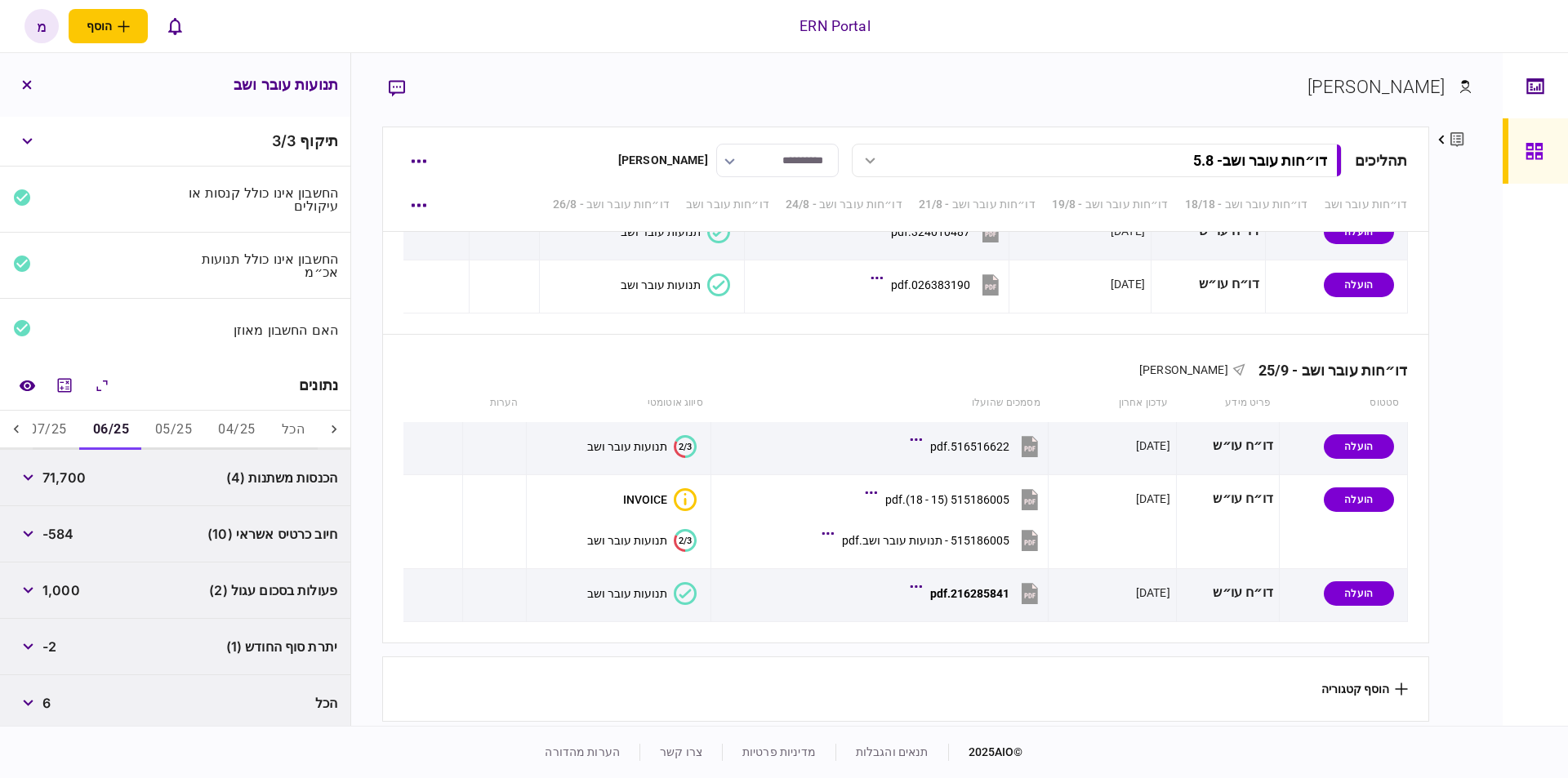
click at [46, 424] on button "07/25" at bounding box center [48, 430] width 63 height 39
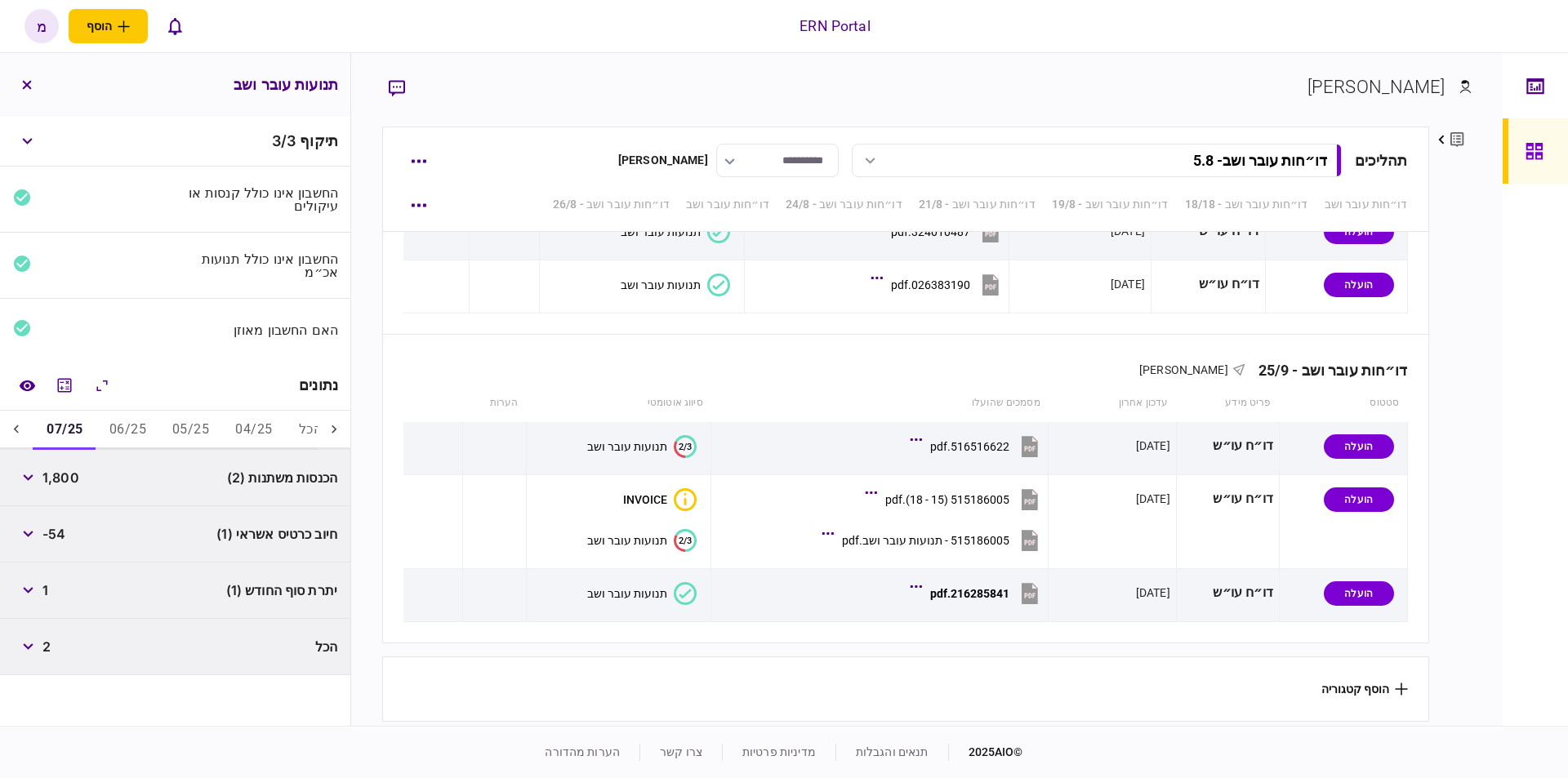
scroll to position [0, -17]
click at [24, 421] on icon at bounding box center [17, 429] width 17 height 17
click at [134, 430] on button "08/25" at bounding box center [127, 430] width 63 height 39
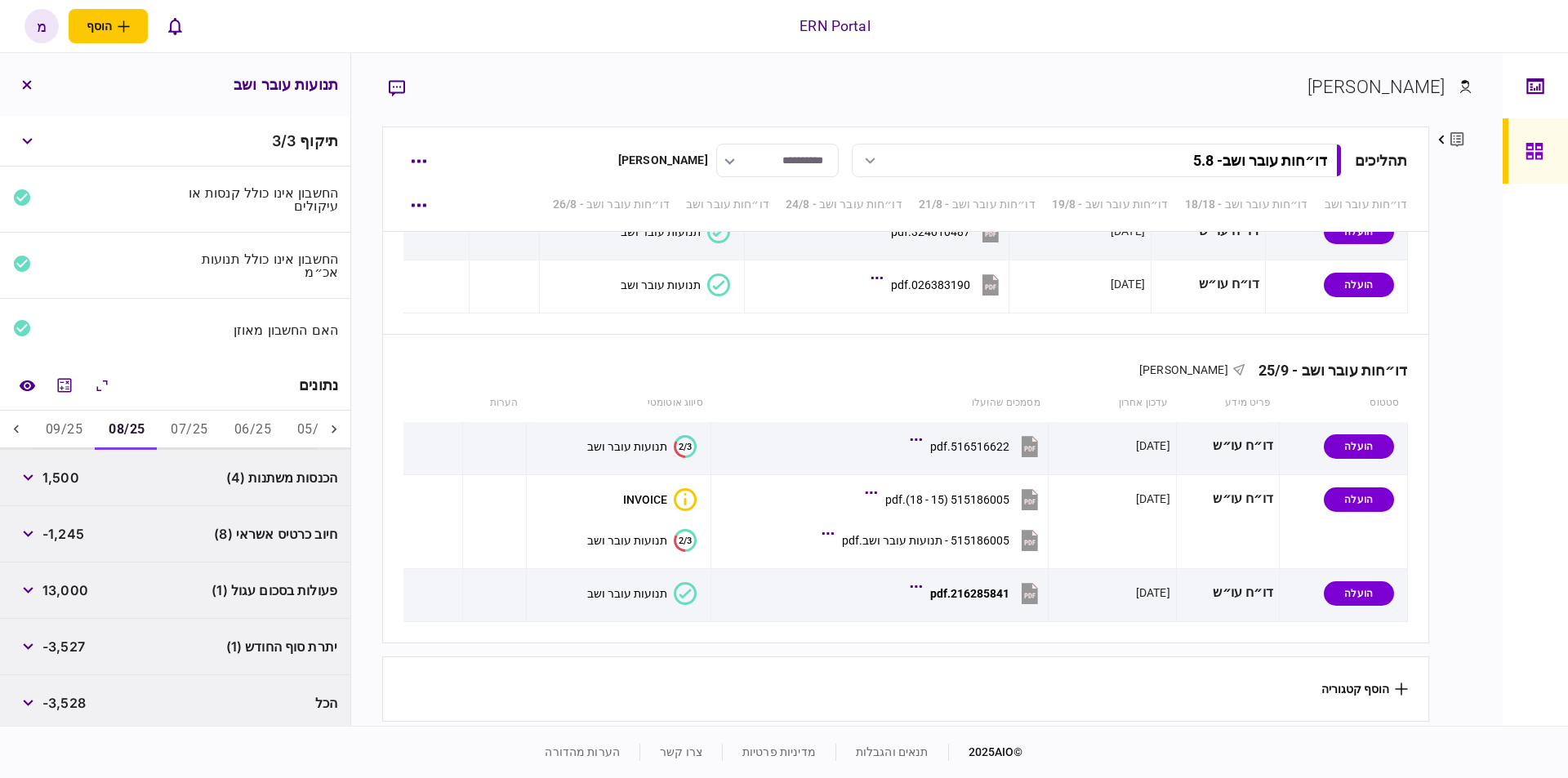
click at [69, 643] on span "-3,527" at bounding box center [63, 646] width 42 height 19
copy div "-3,527"
click at [63, 417] on button "09/25" at bounding box center [64, 430] width 63 height 39
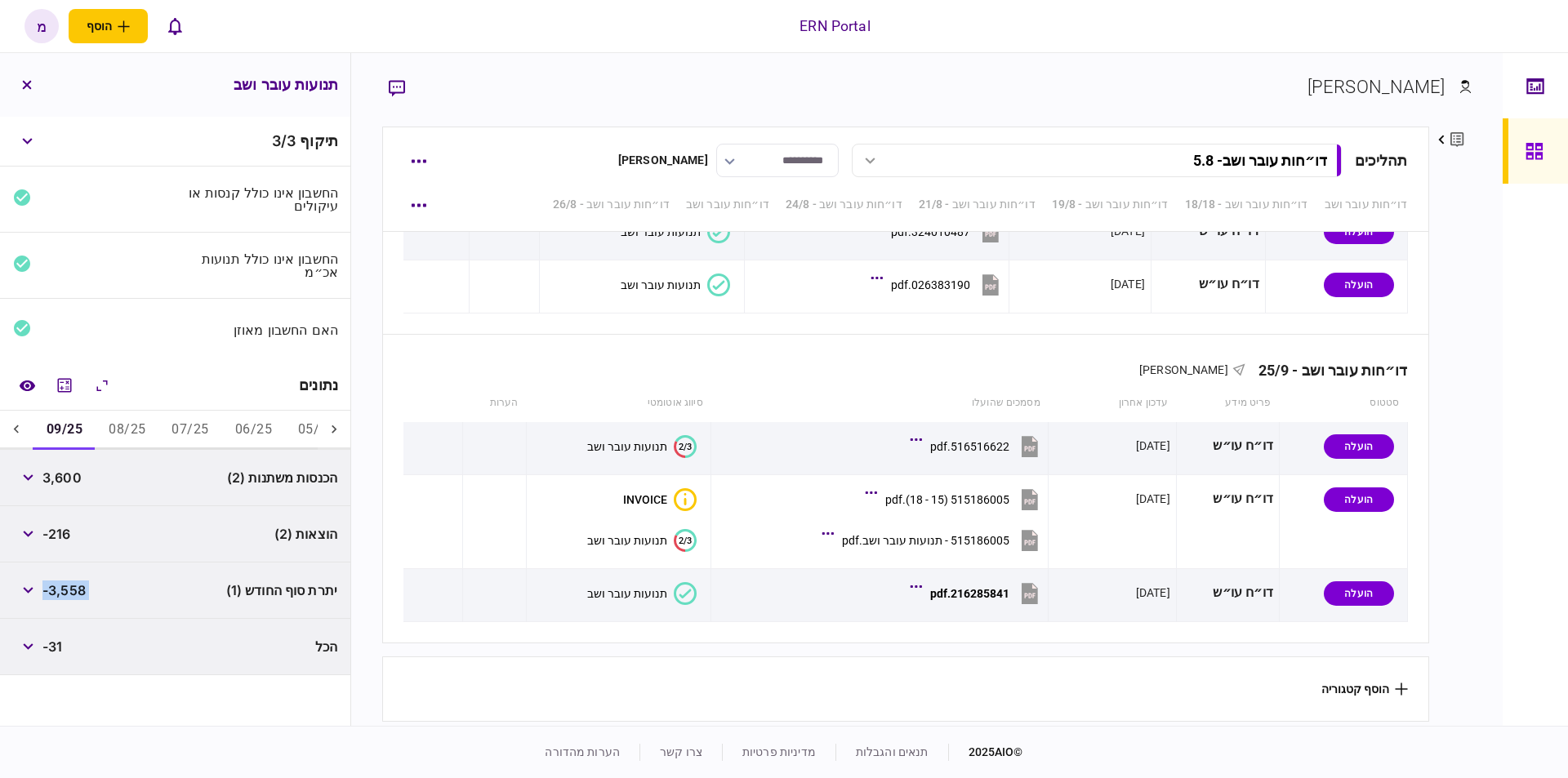
copy div "-3,527"
click at [334, 421] on icon at bounding box center [334, 429] width 17 height 17
click at [311, 425] on button "הכל" at bounding box center [293, 430] width 49 height 39
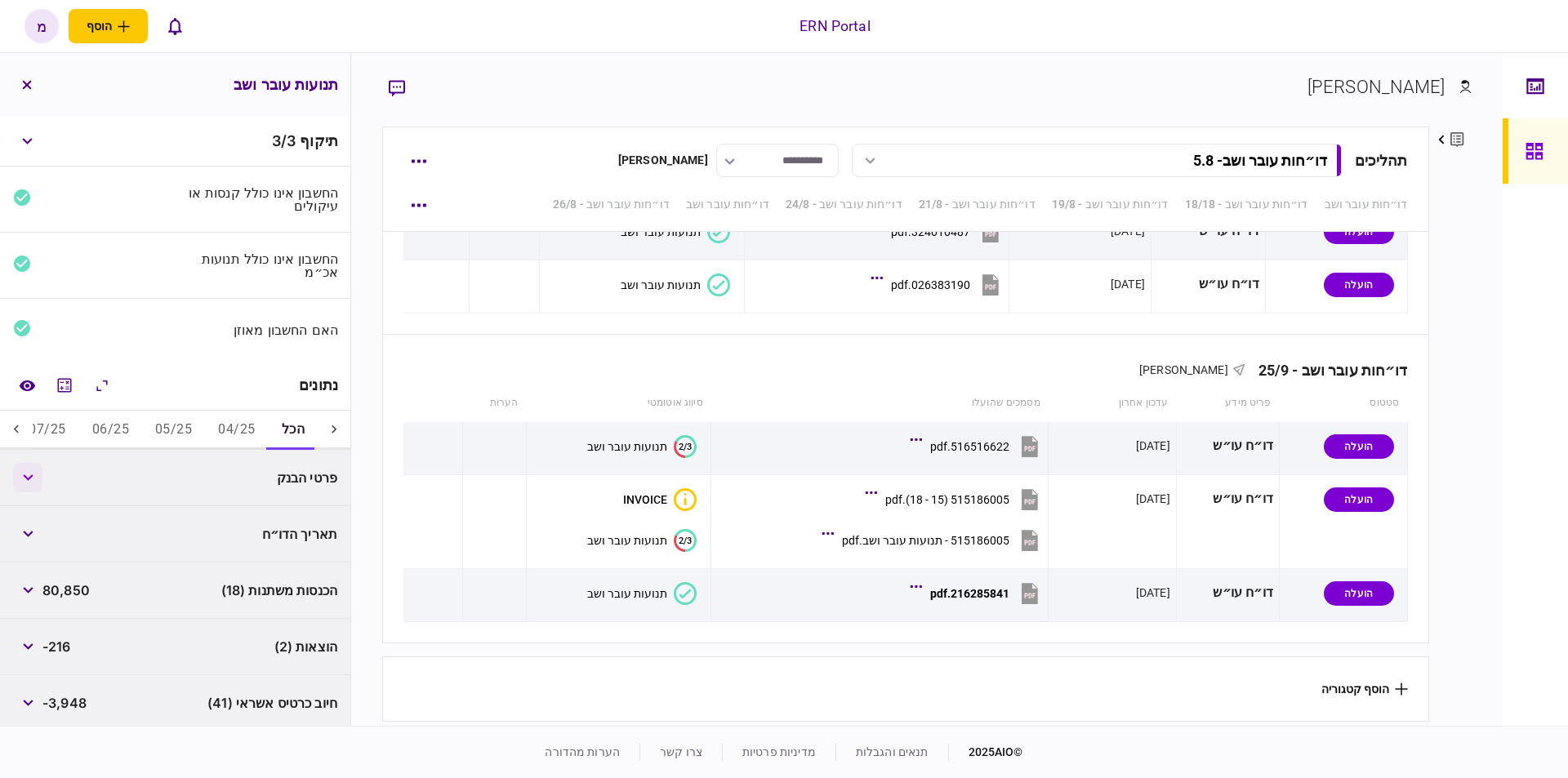
click at [32, 465] on button "button" at bounding box center [28, 478] width 29 height 29
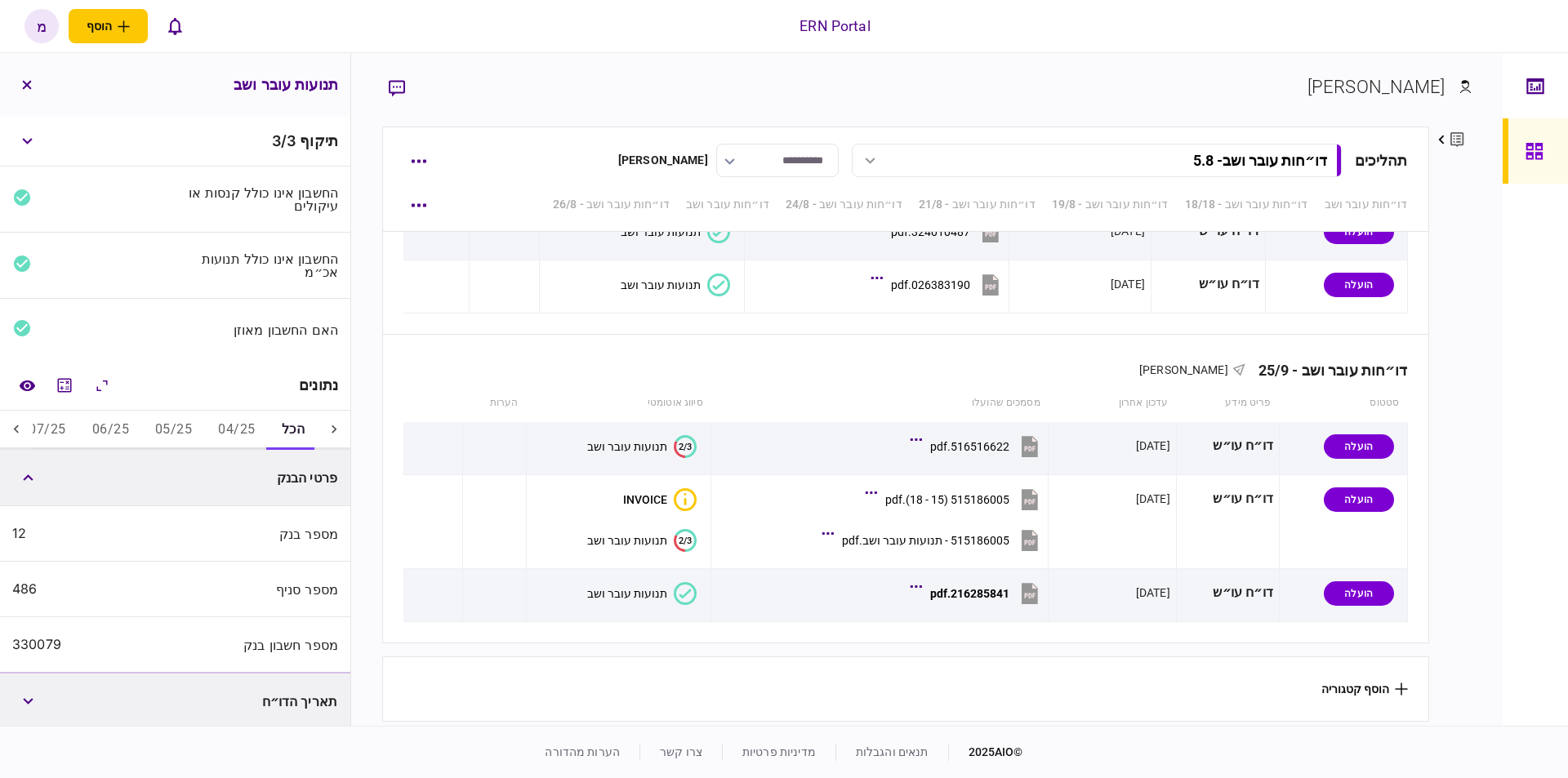
click at [26, 630] on div "מספר חשבון בנק 330079" at bounding box center [175, 645] width 351 height 56
click at [27, 631] on div "מספר חשבון בנק 330079" at bounding box center [175, 645] width 351 height 56
copy div "330079"
